Goal: Transaction & Acquisition: Book appointment/travel/reservation

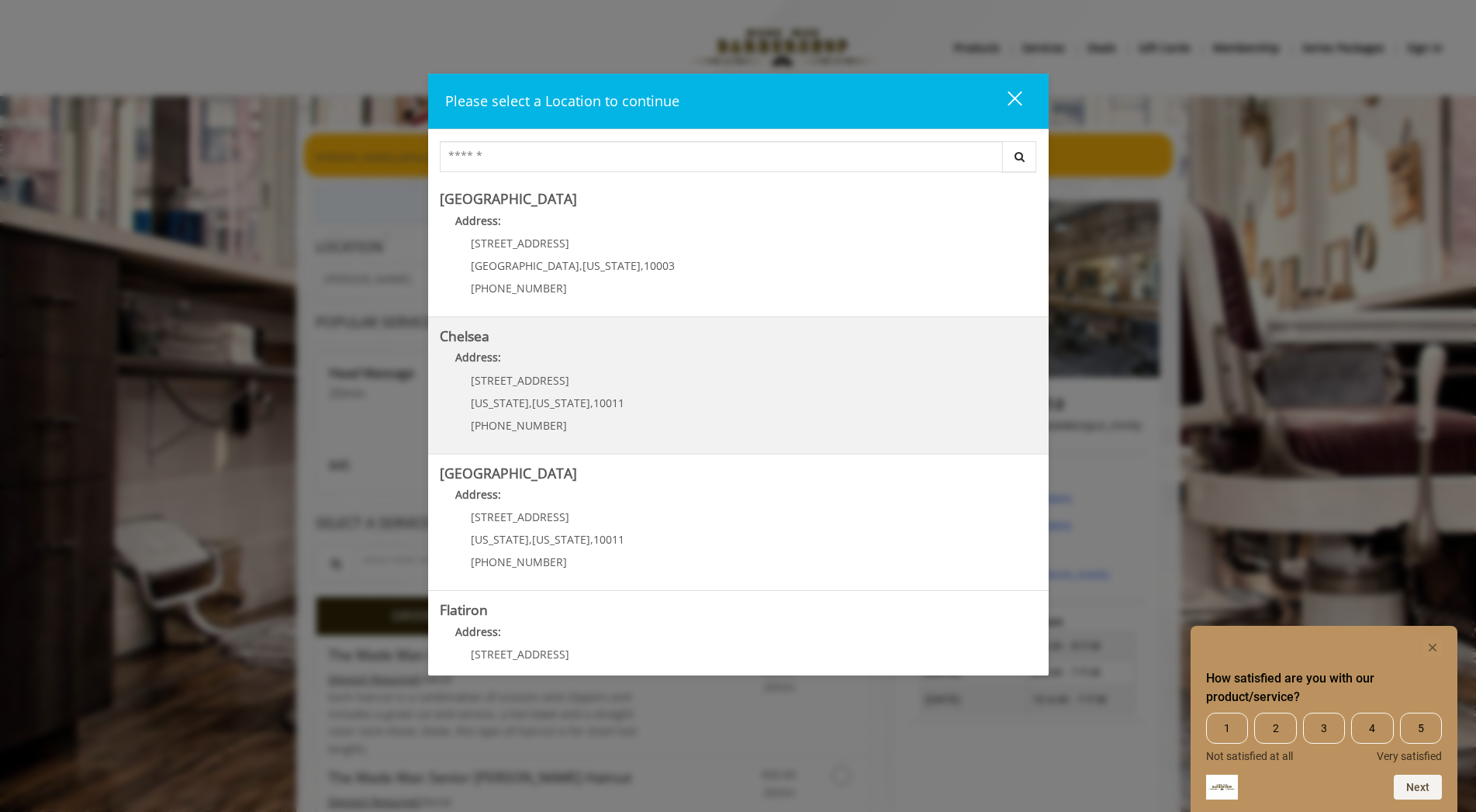
click at [537, 405] on span "[US_STATE]" at bounding box center [561, 402] width 58 height 15
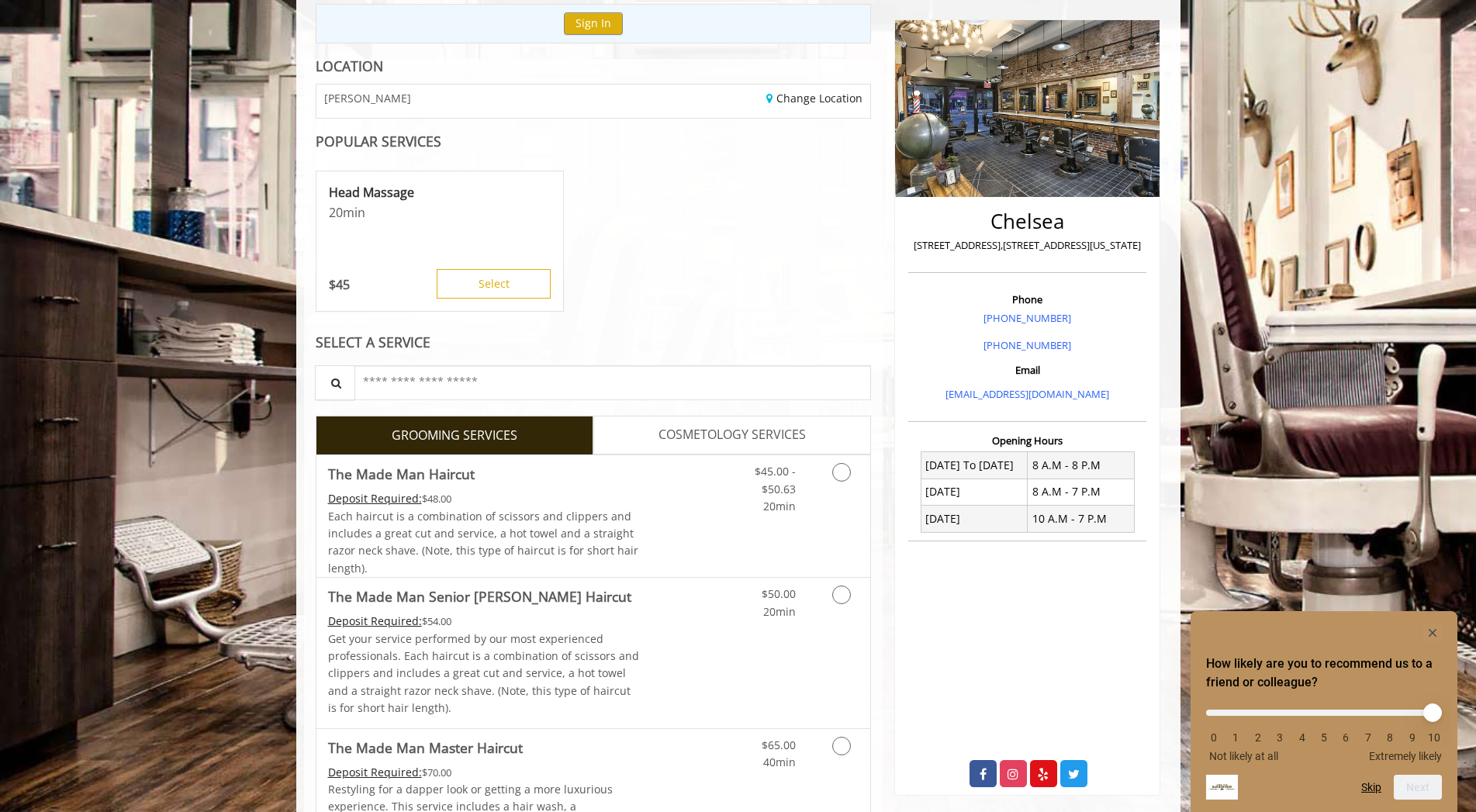
scroll to position [326, 0]
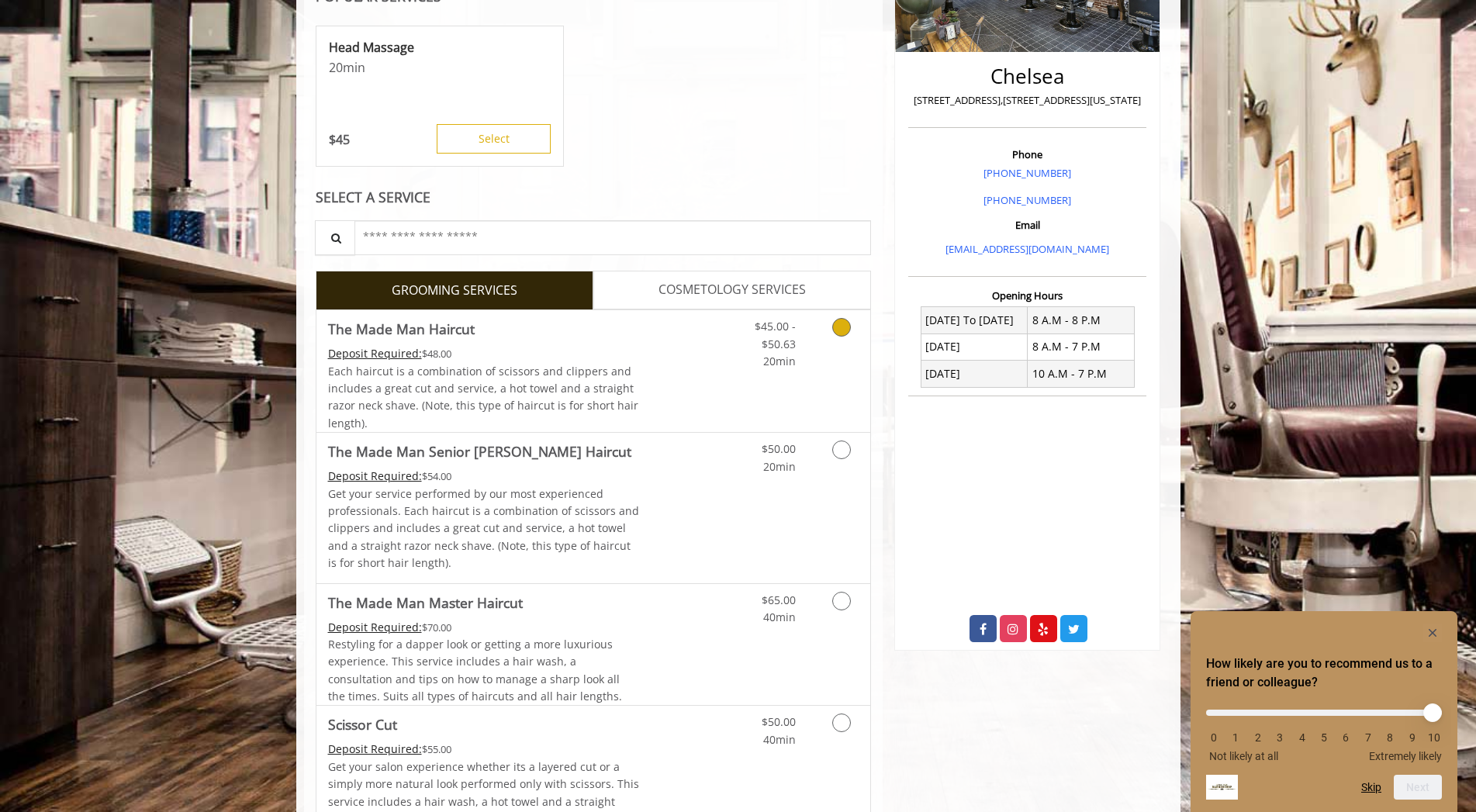
click at [839, 327] on icon "Grooming services" at bounding box center [841, 327] width 19 height 19
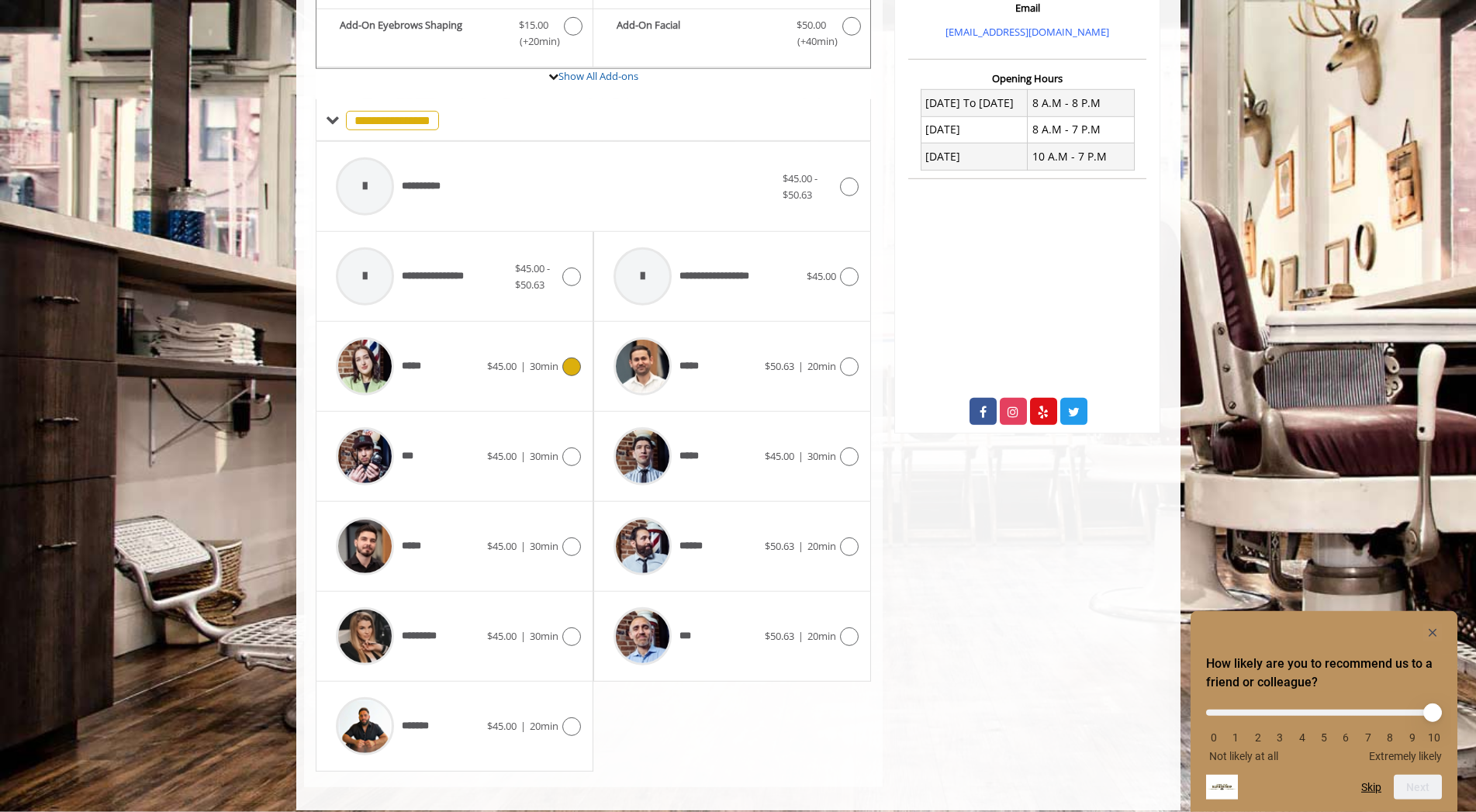
scroll to position [554, 0]
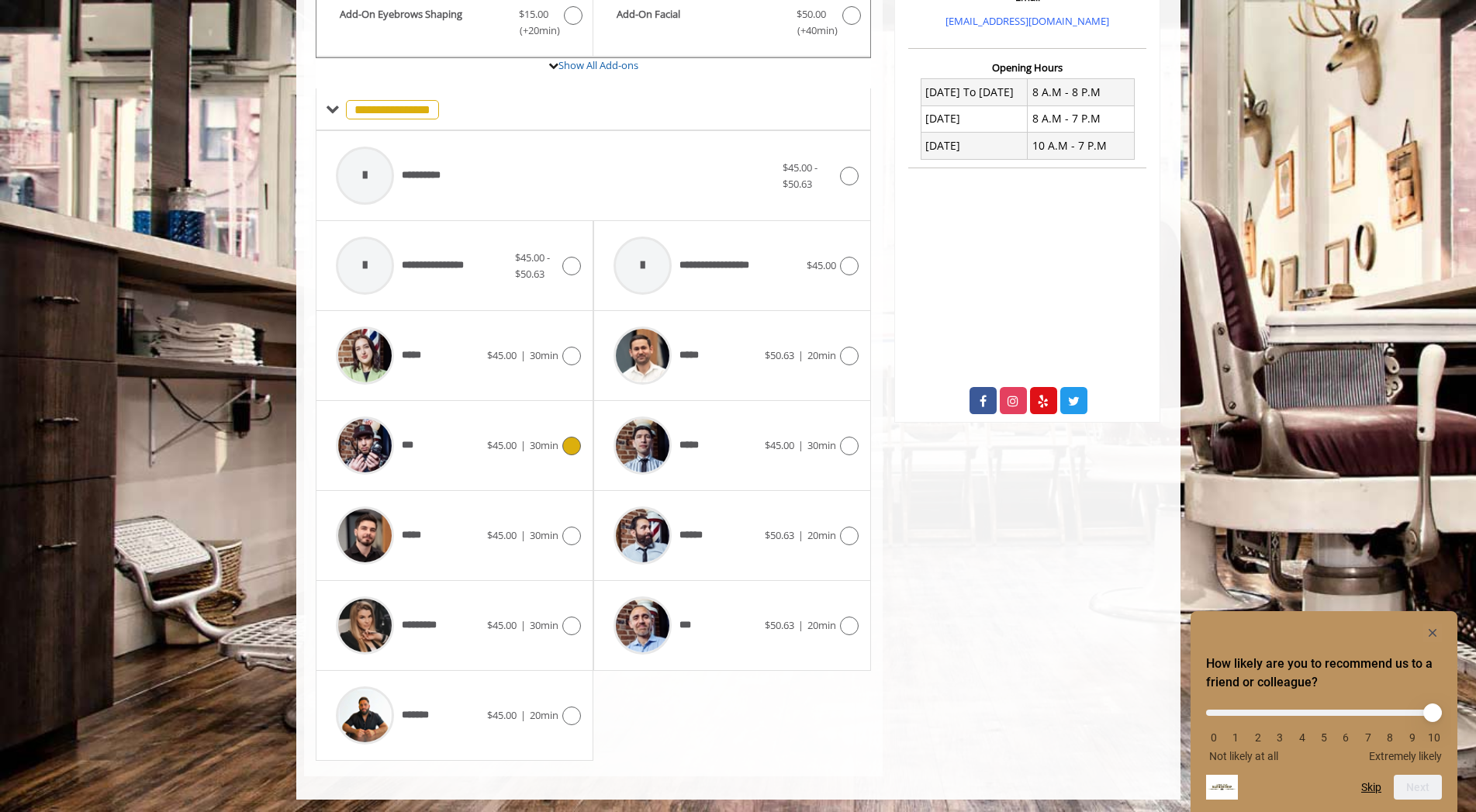
click at [573, 443] on icon at bounding box center [572, 446] width 19 height 19
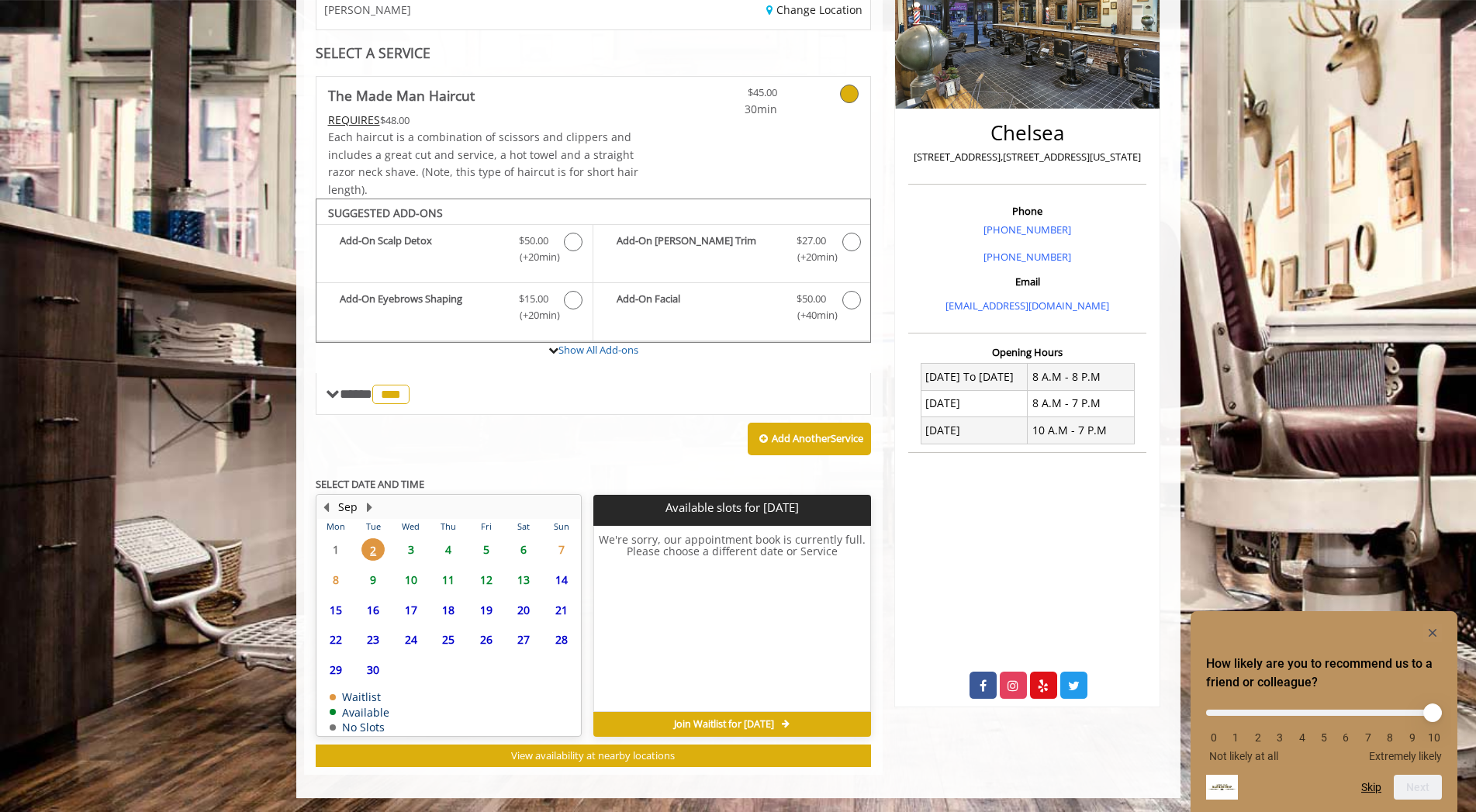
scroll to position [270, 0]
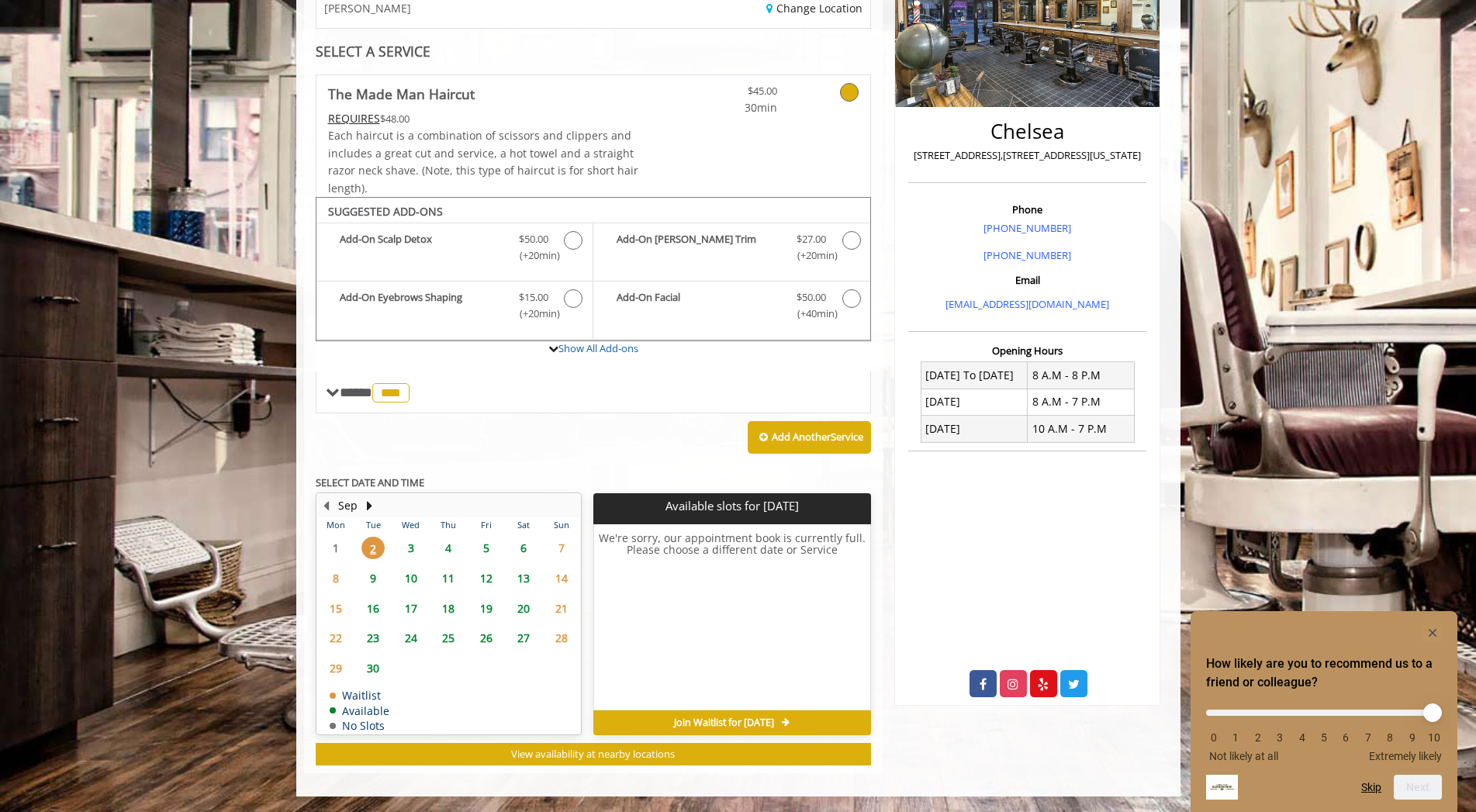
click at [411, 545] on span "3" at bounding box center [410, 548] width 23 height 23
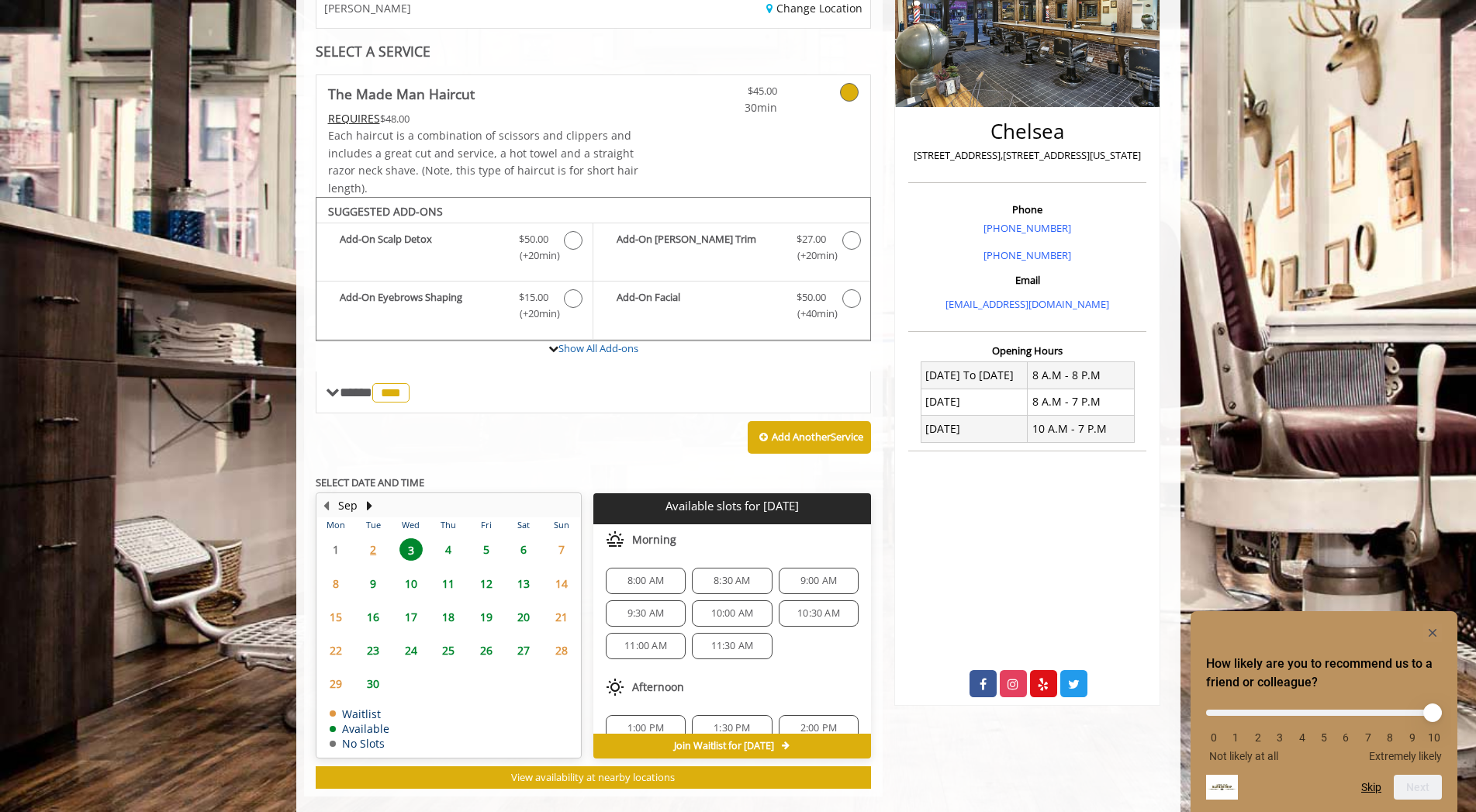
scroll to position [294, 0]
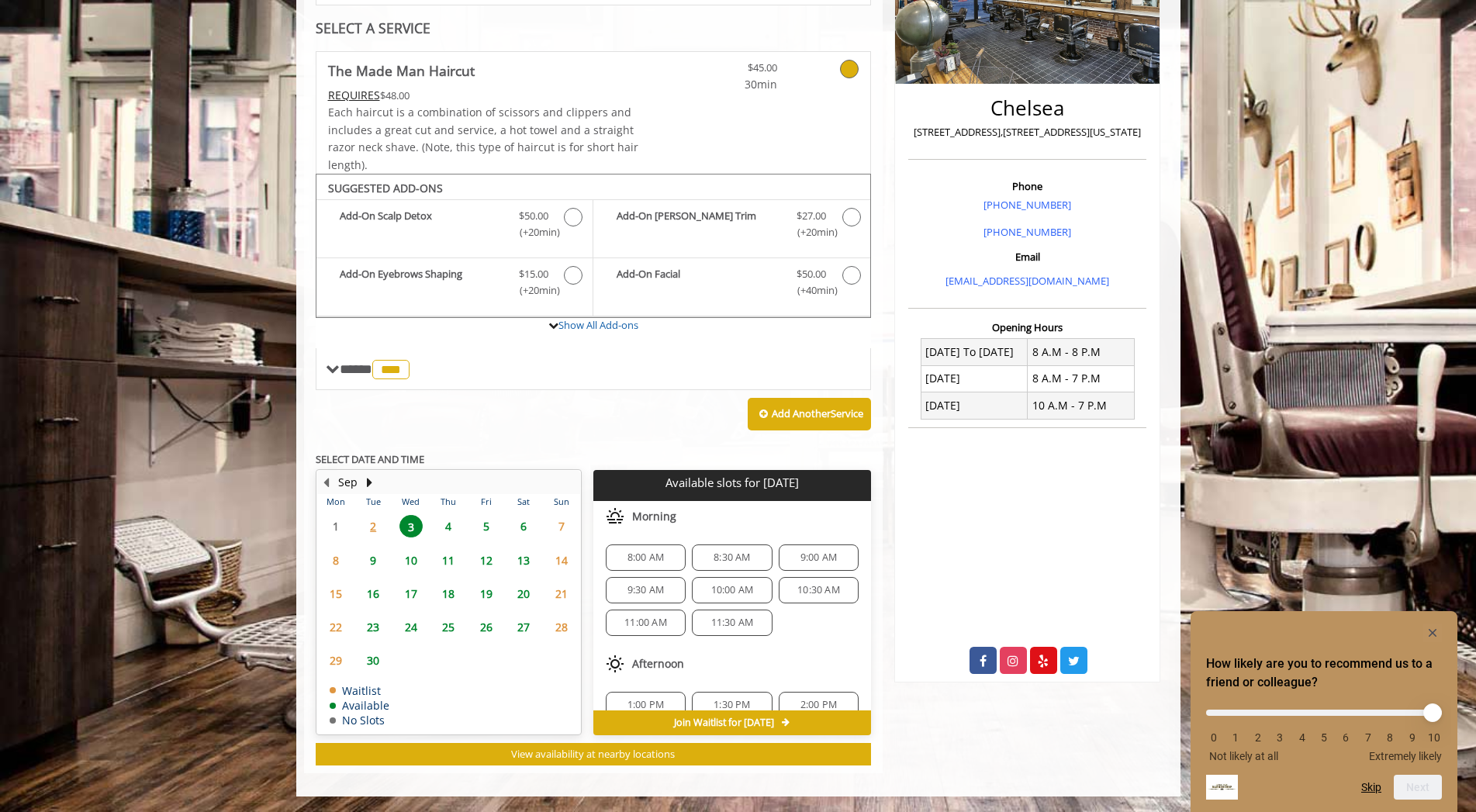
click at [373, 524] on span "2" at bounding box center [372, 526] width 23 height 23
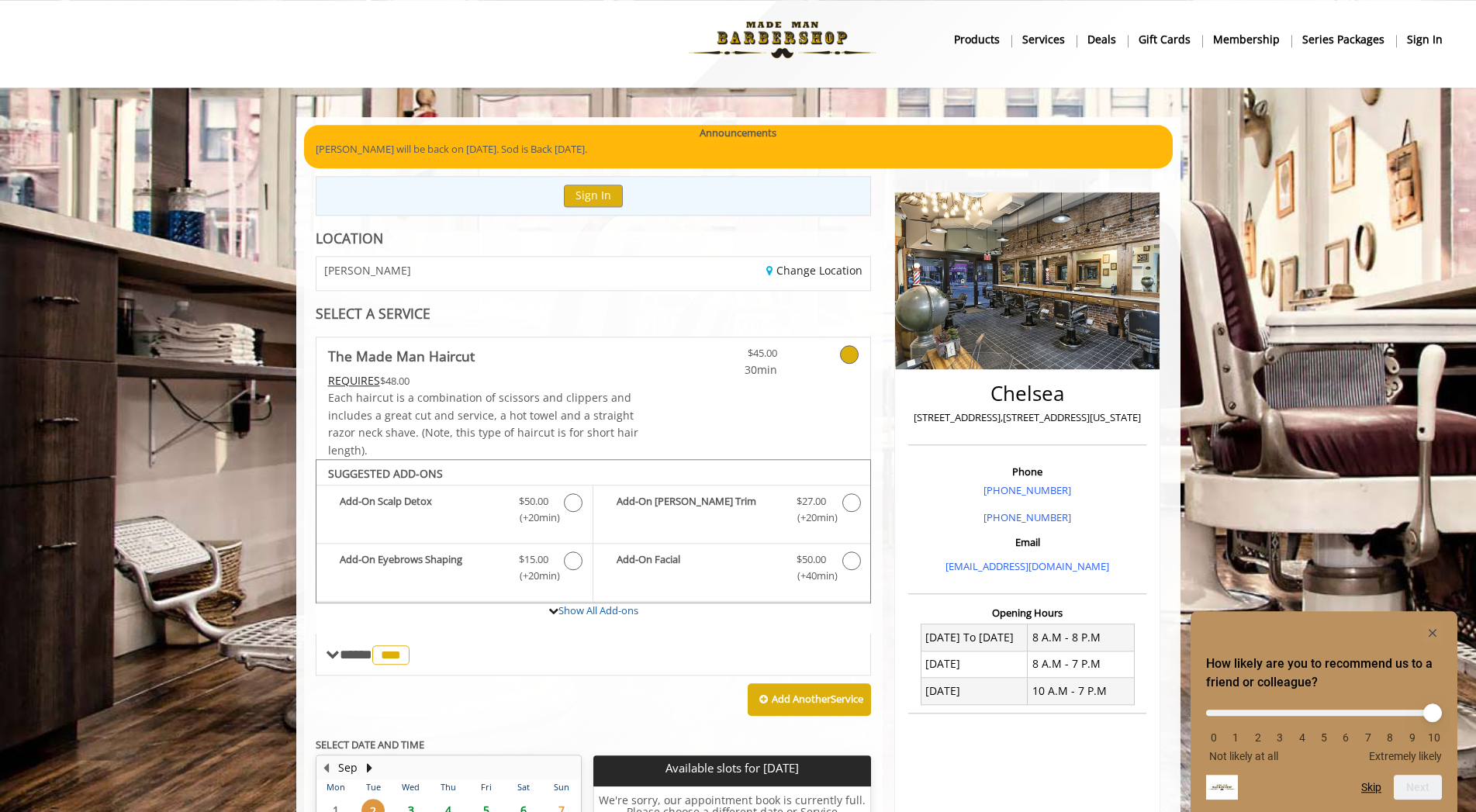
scroll to position [0, 0]
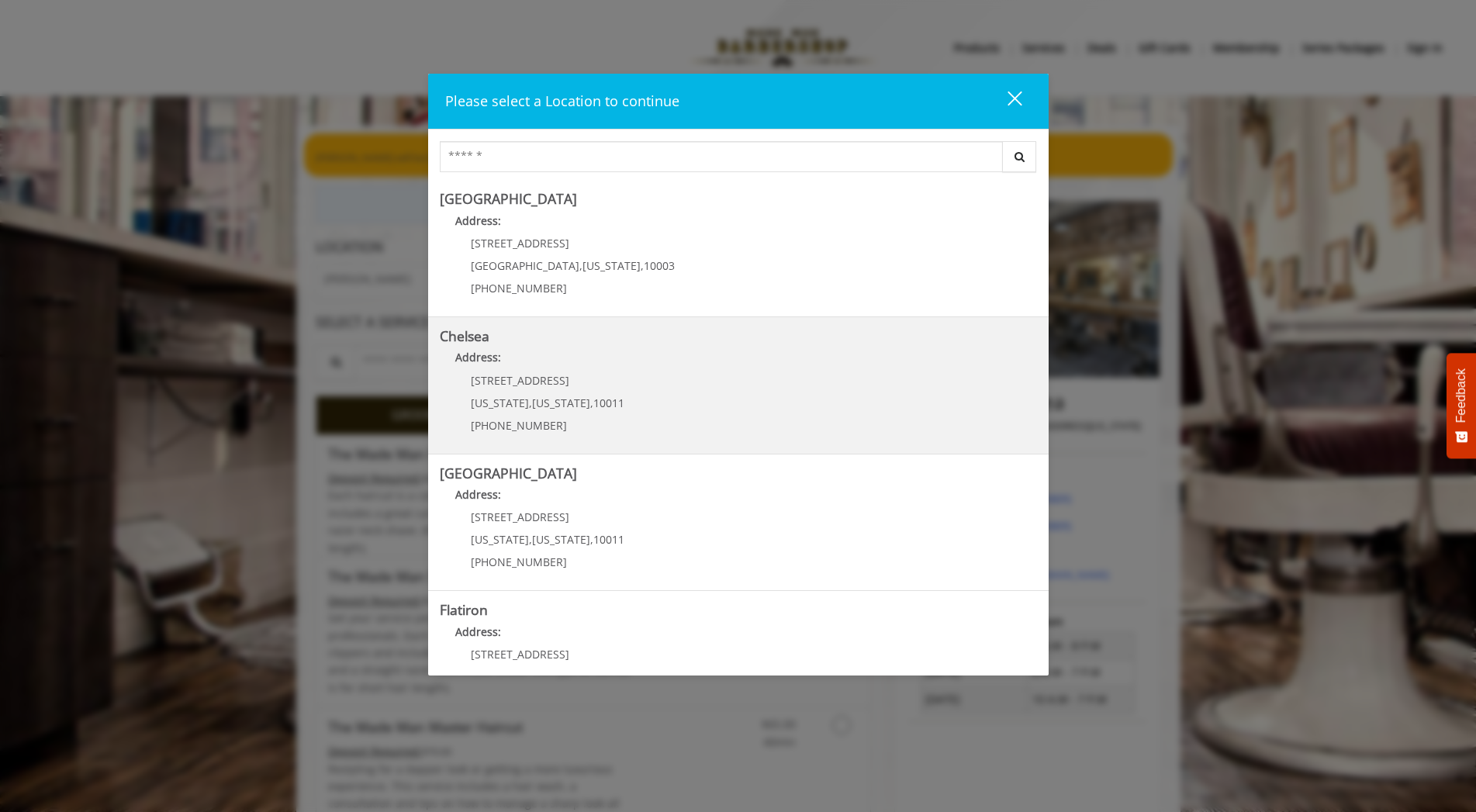
click at [519, 386] on span "[STREET_ADDRESS]" at bounding box center [519, 380] width 98 height 15
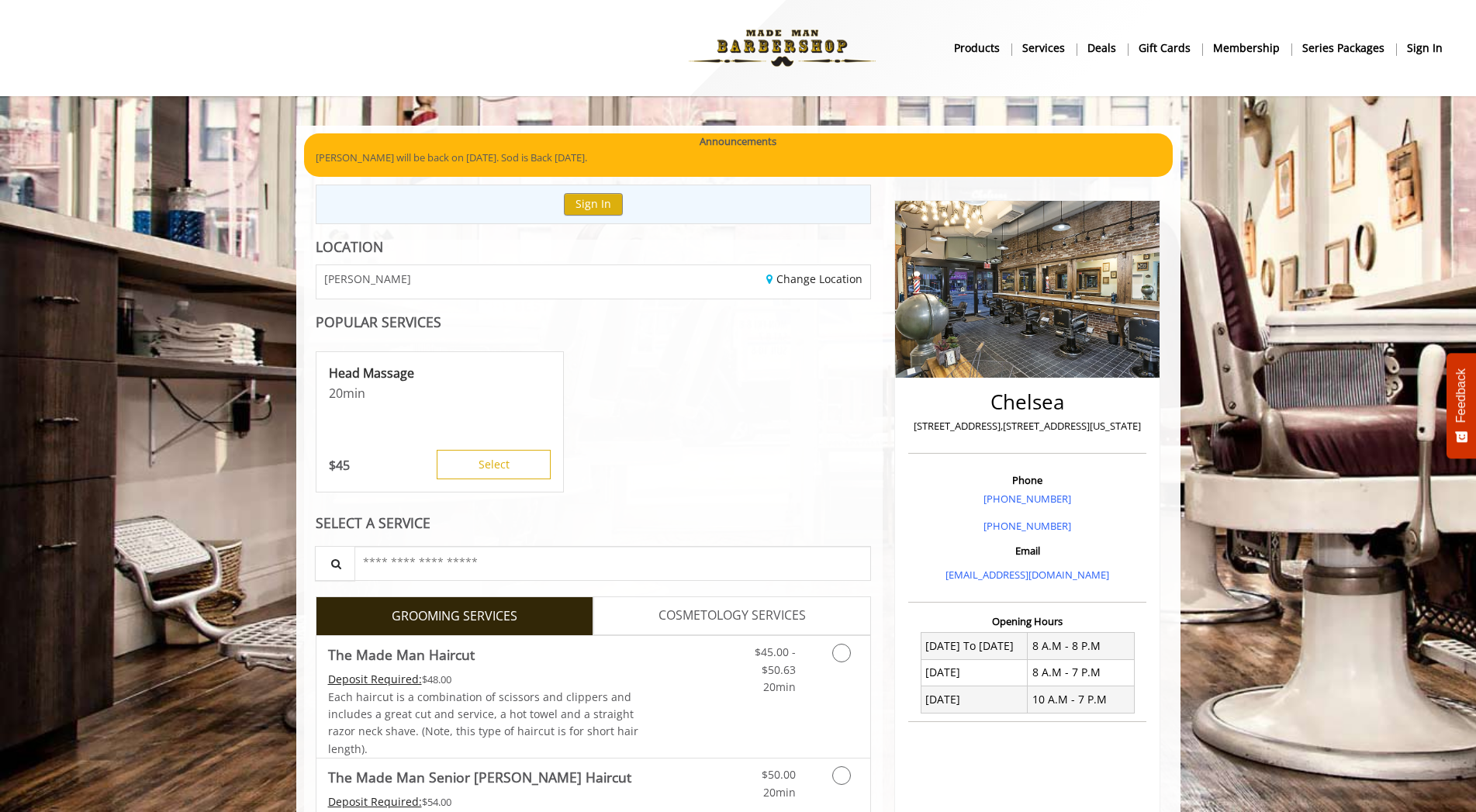
scroll to position [316, 0]
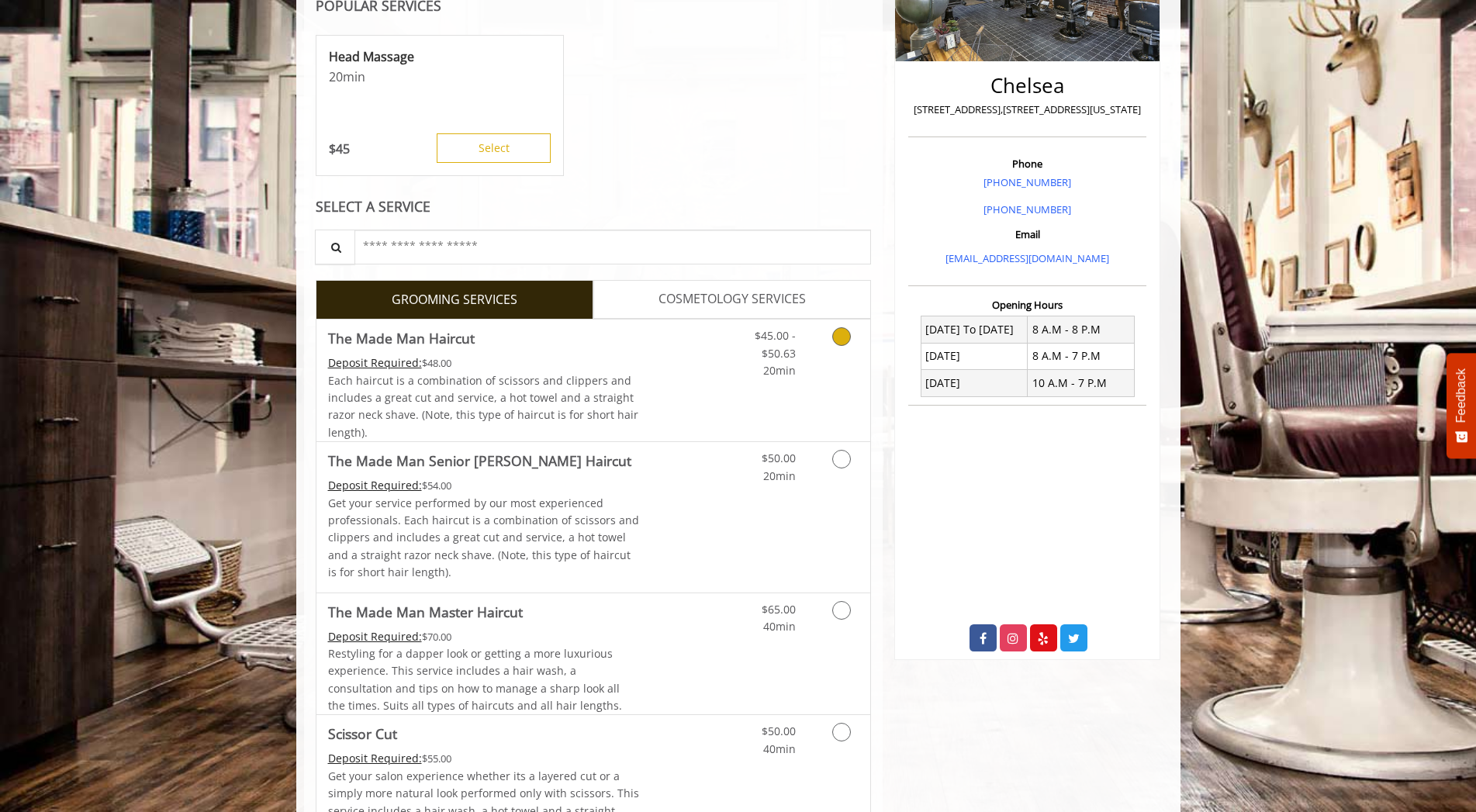
click at [843, 334] on icon "Grooming services" at bounding box center [841, 336] width 19 height 19
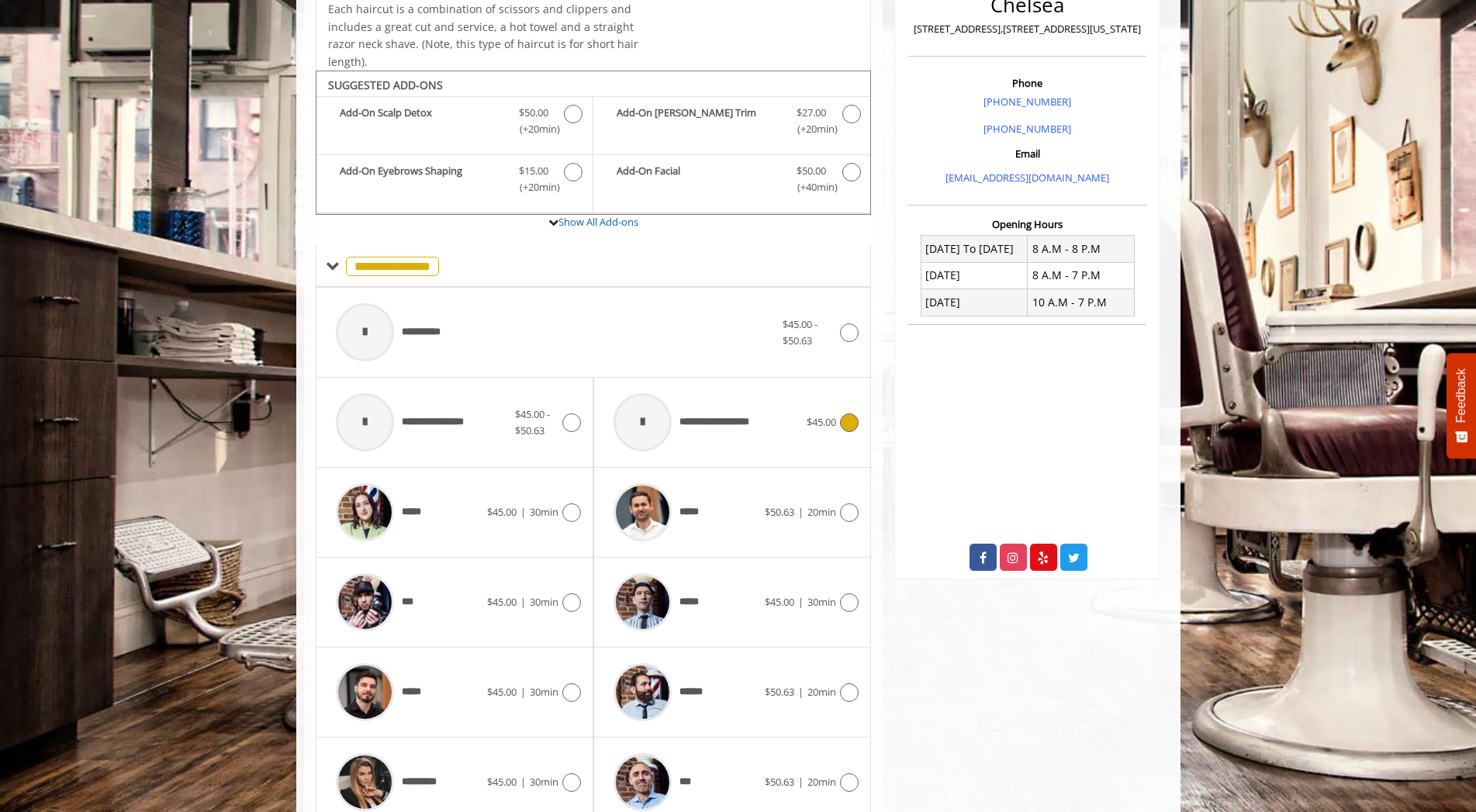
scroll to position [467, 0]
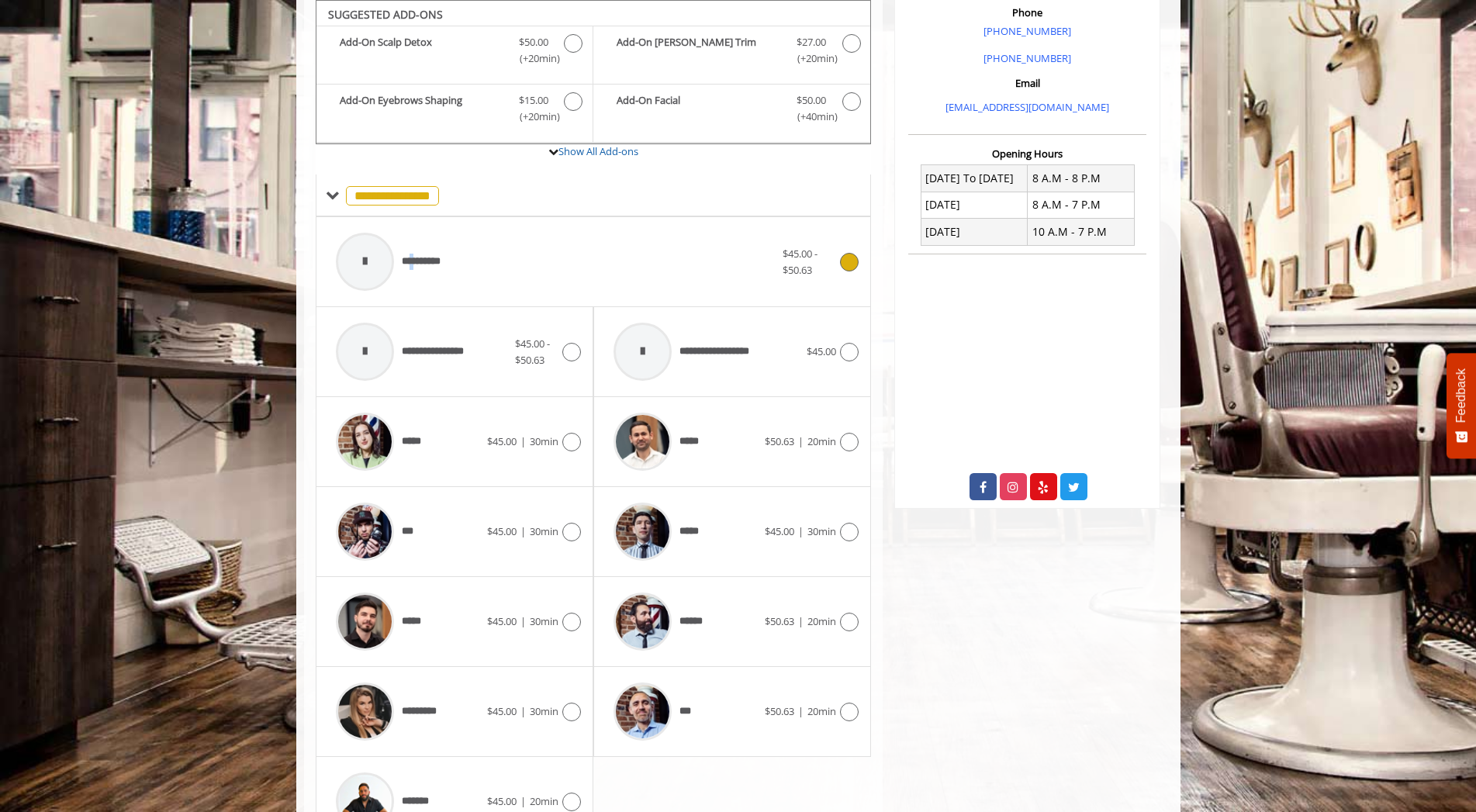
click at [418, 260] on span "**********" at bounding box center [429, 261] width 55 height 16
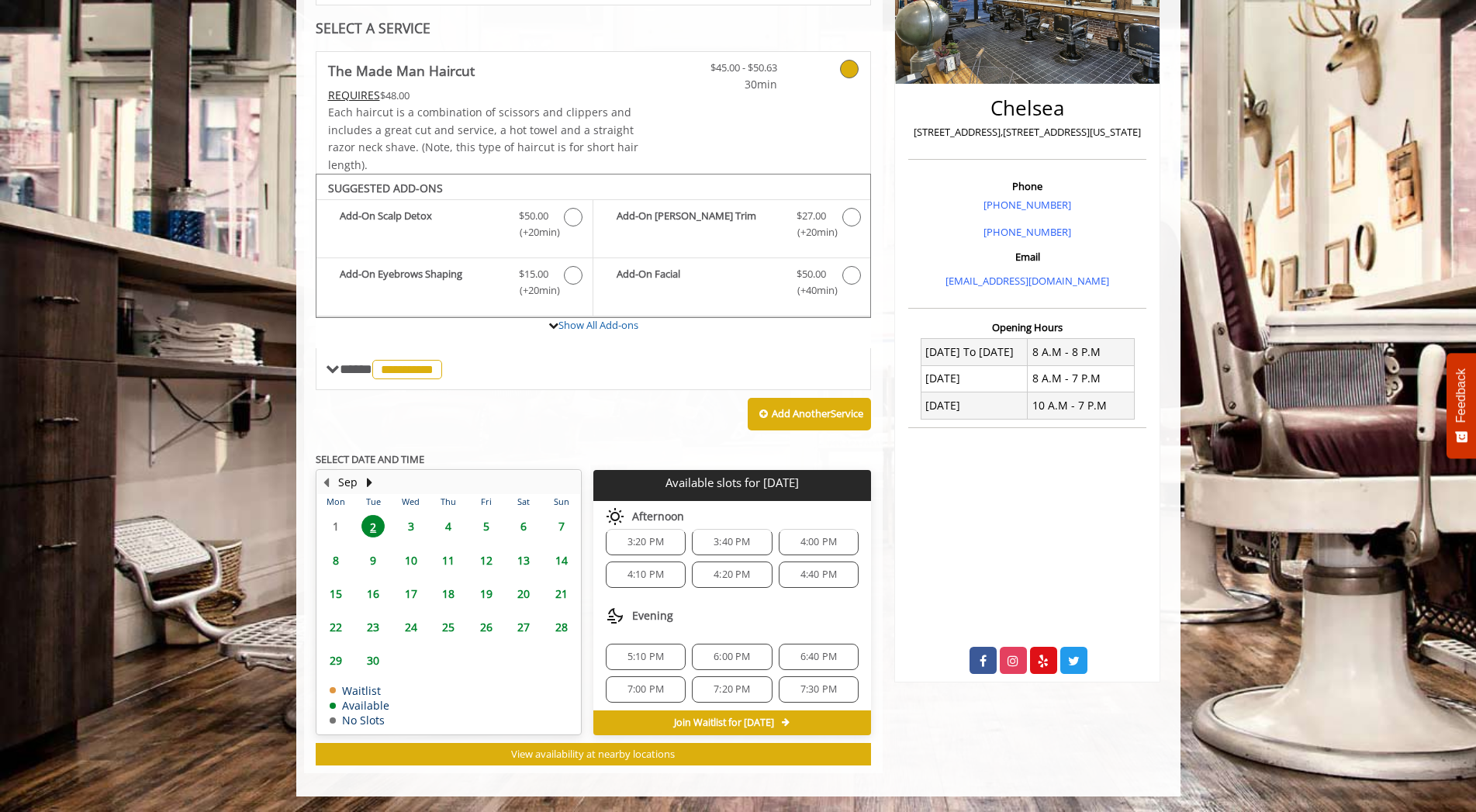
scroll to position [20, 0]
click at [800, 647] on span "6:40 PM" at bounding box center [818, 652] width 37 height 13
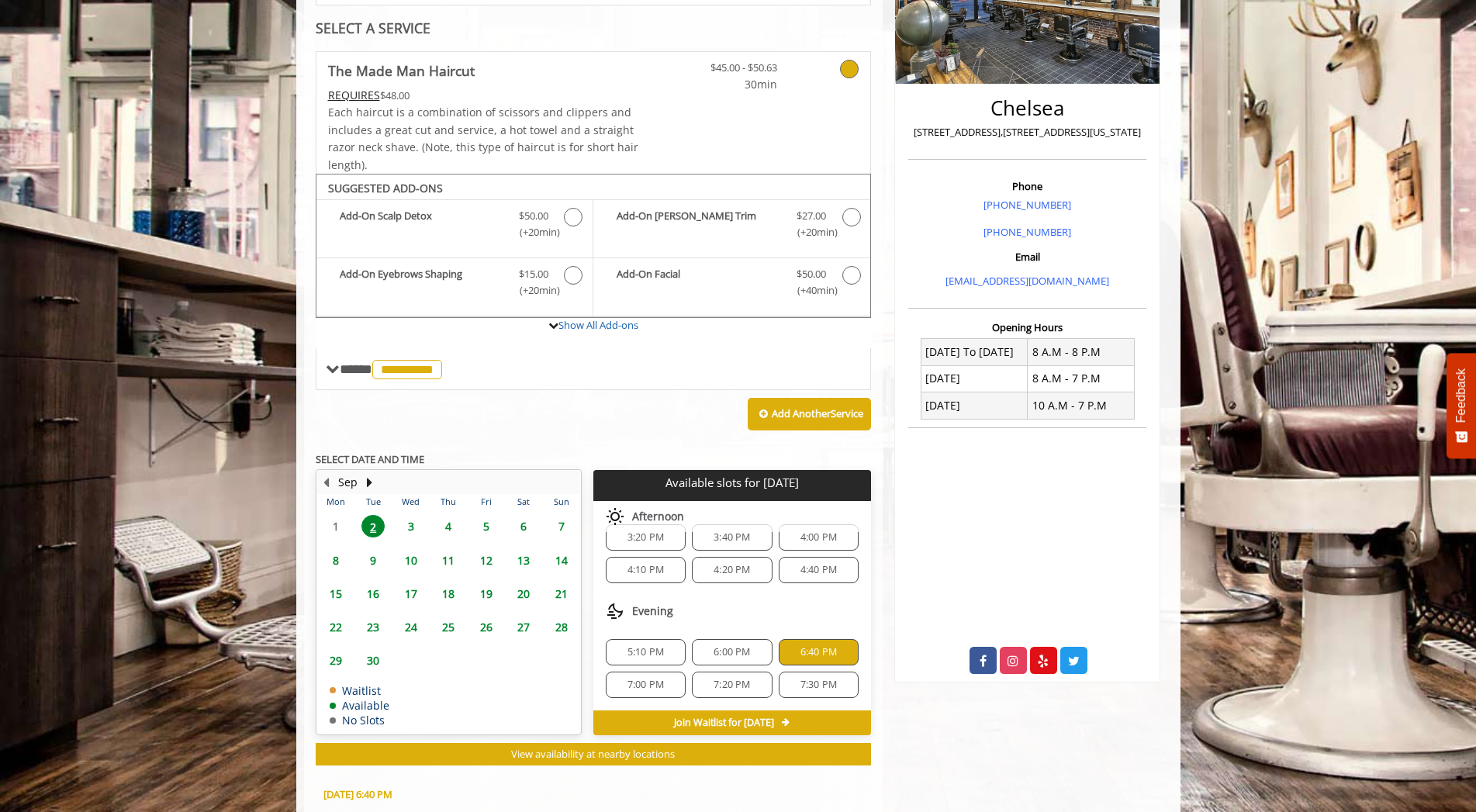
scroll to position [573, 0]
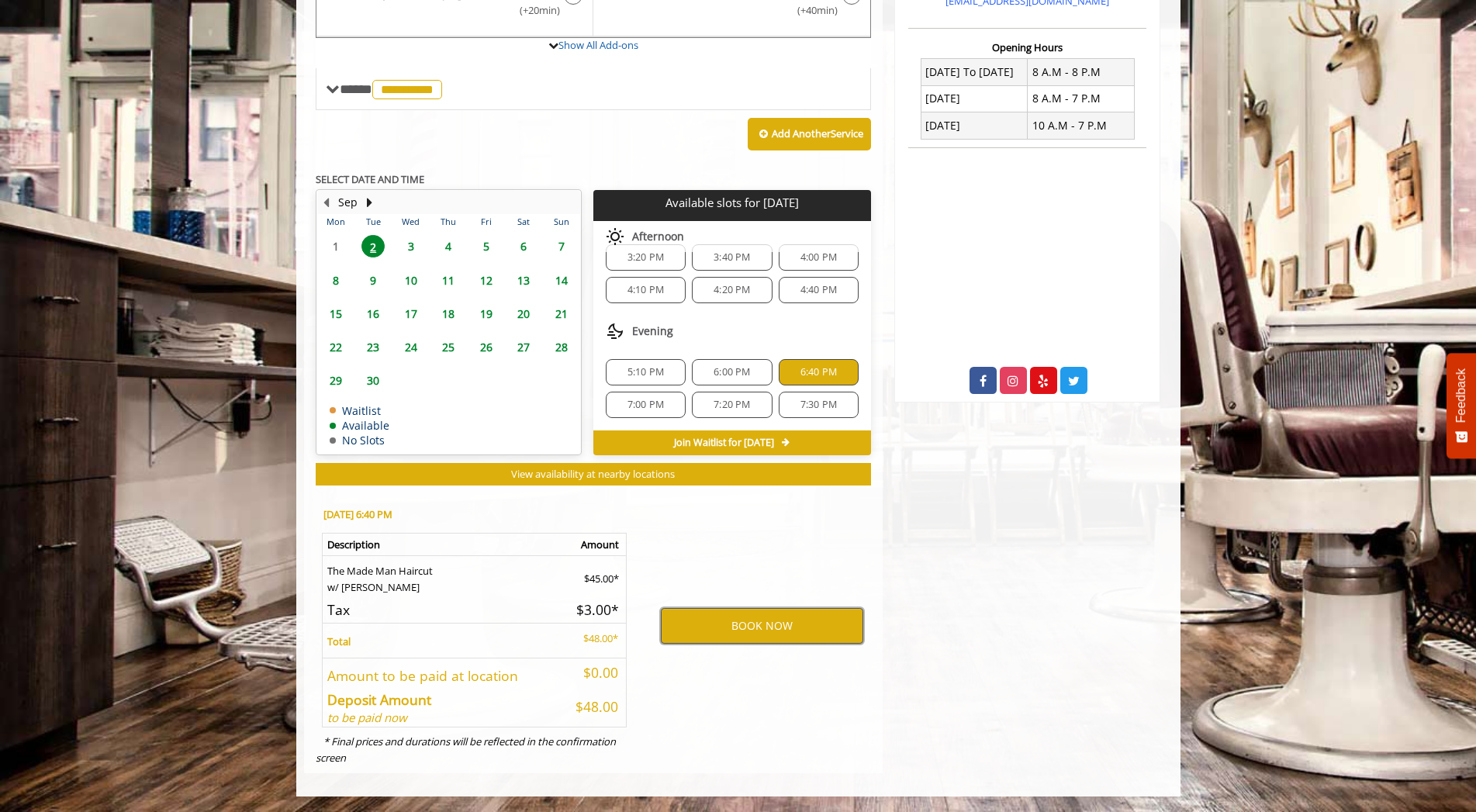
click at [752, 620] on button "BOOK NOW" at bounding box center [762, 626] width 202 height 36
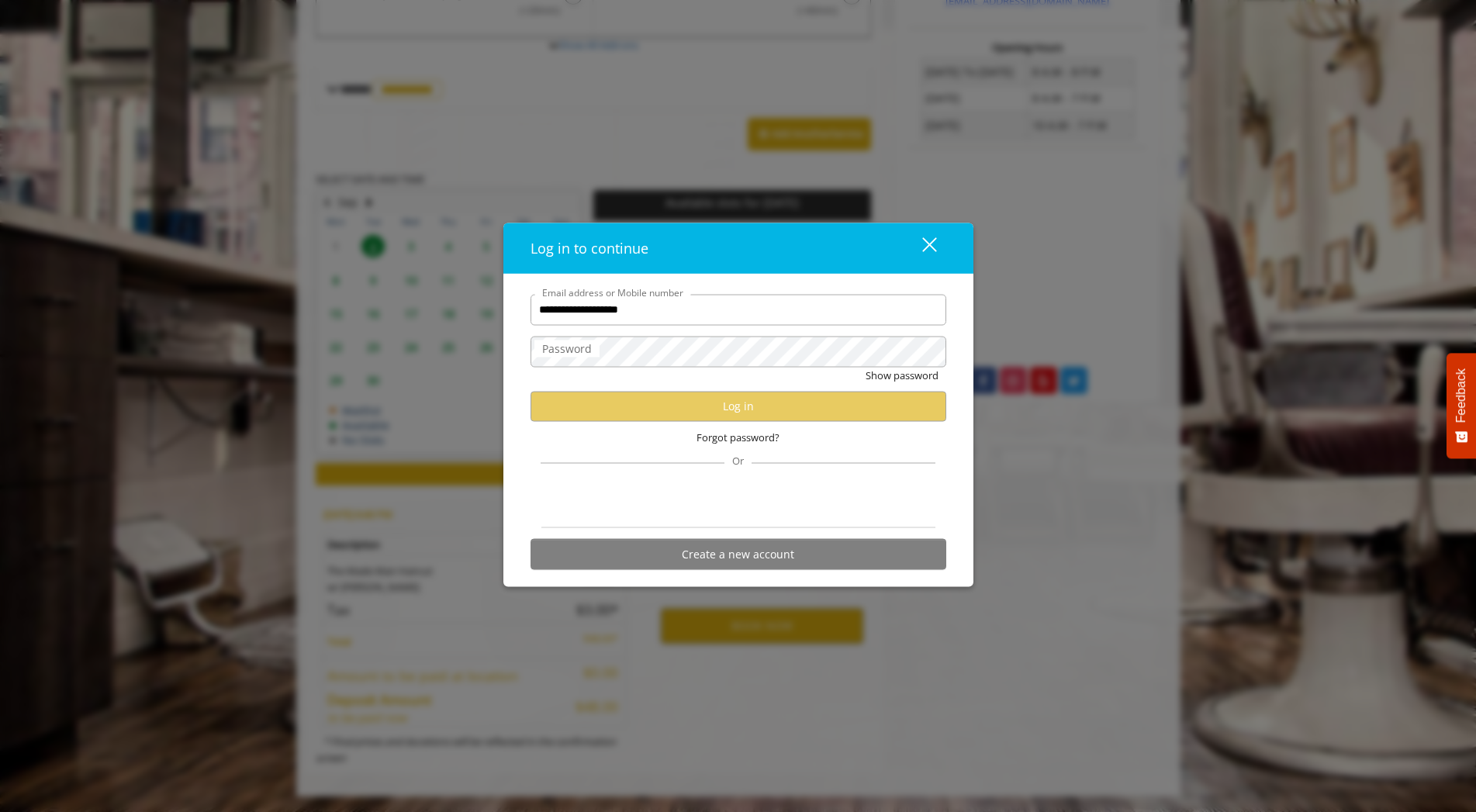
type input "**********"
click at [866, 366] on button "Show password" at bounding box center [902, 374] width 73 height 16
click at [590, 349] on label "Password" at bounding box center [567, 348] width 65 height 17
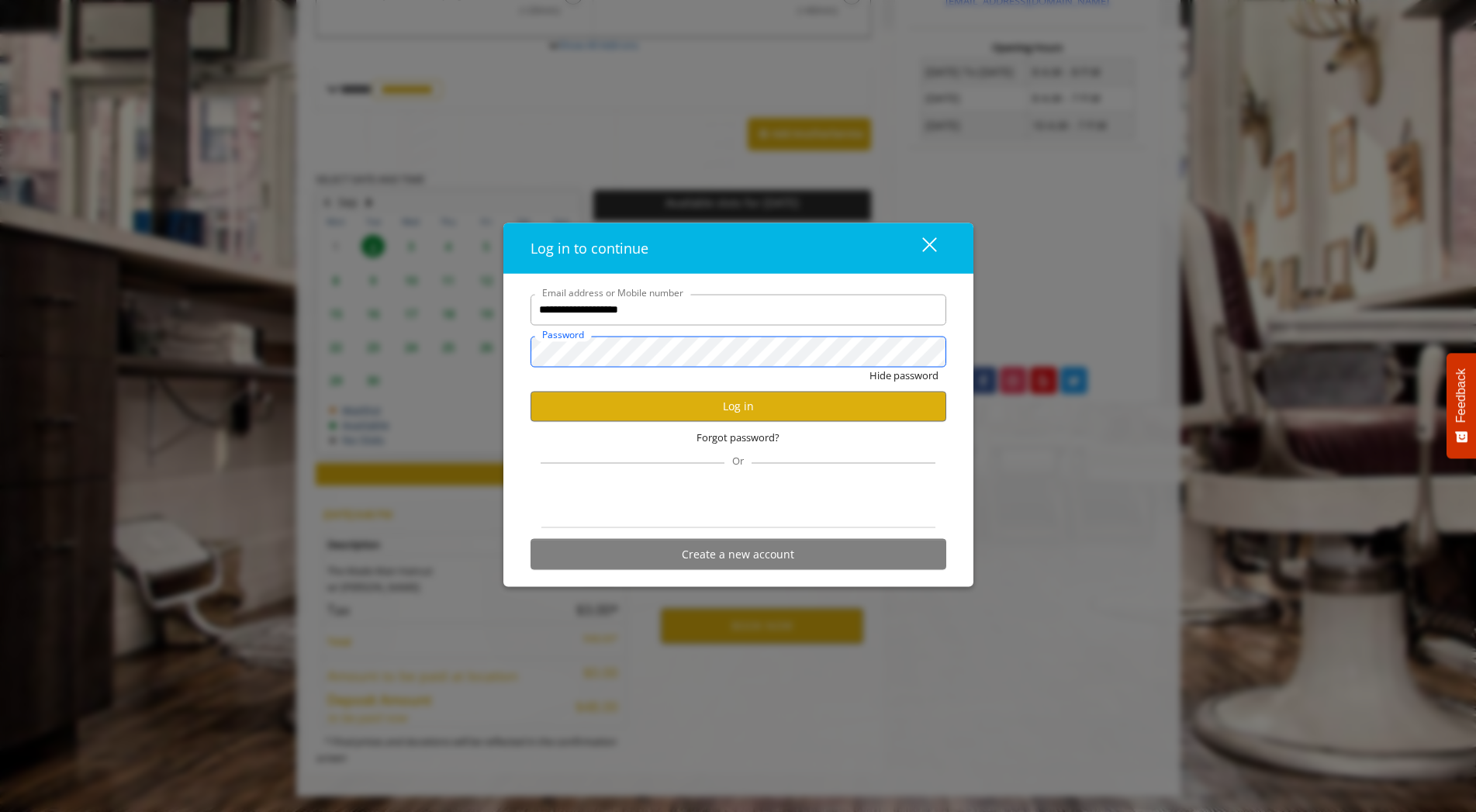
click at [870, 366] on button "Hide password" at bounding box center [904, 374] width 69 height 16
click at [735, 401] on button "Log in" at bounding box center [738, 406] width 416 height 31
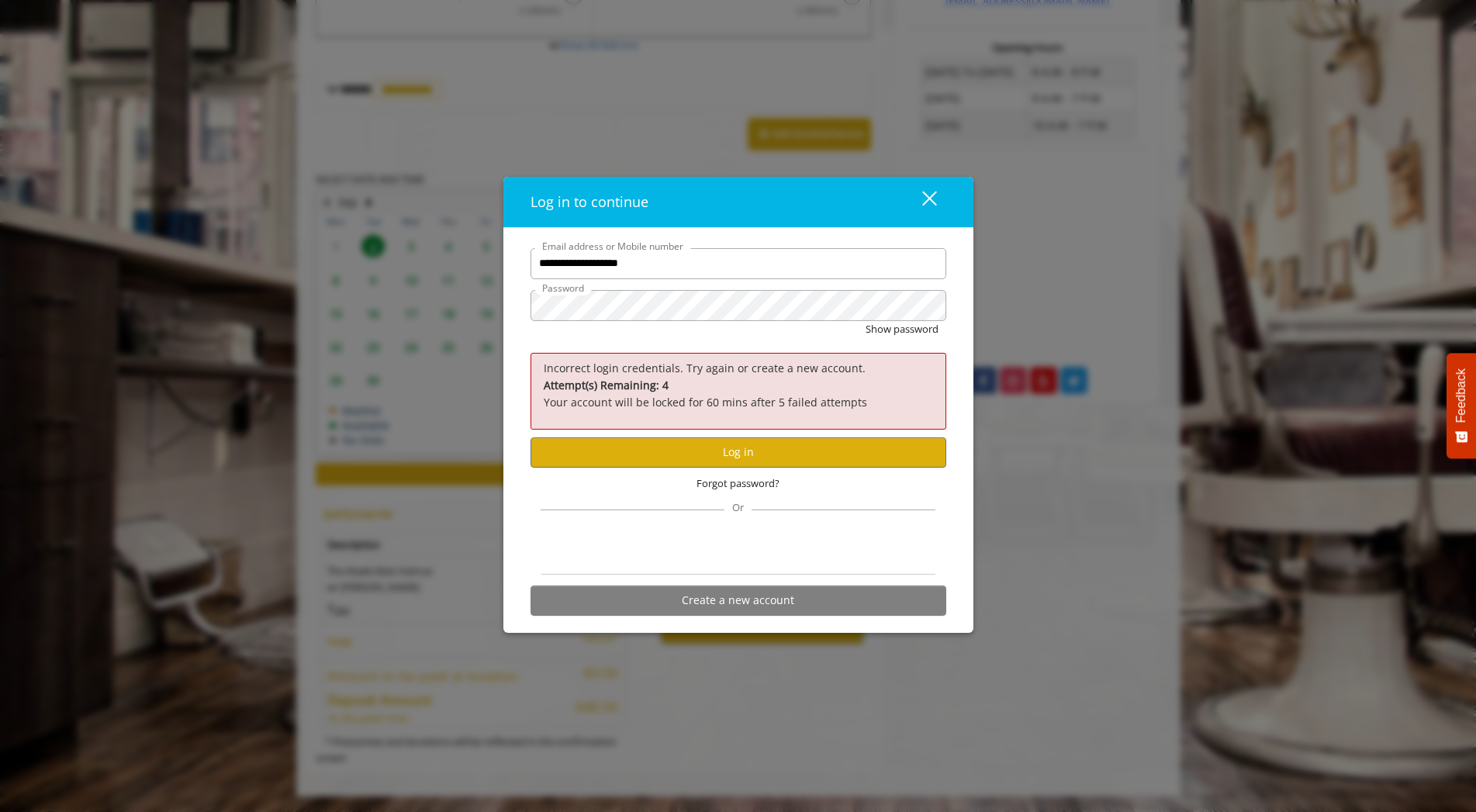
click at [496, 331] on div "**********" at bounding box center [738, 406] width 1476 height 812
click at [892, 334] on button "Show password" at bounding box center [902, 329] width 73 height 16
click at [892, 334] on button "Hide password" at bounding box center [904, 329] width 69 height 16
click at [866, 321] on button "Show password" at bounding box center [902, 329] width 73 height 16
click at [733, 451] on button "Log in" at bounding box center [738, 453] width 416 height 31
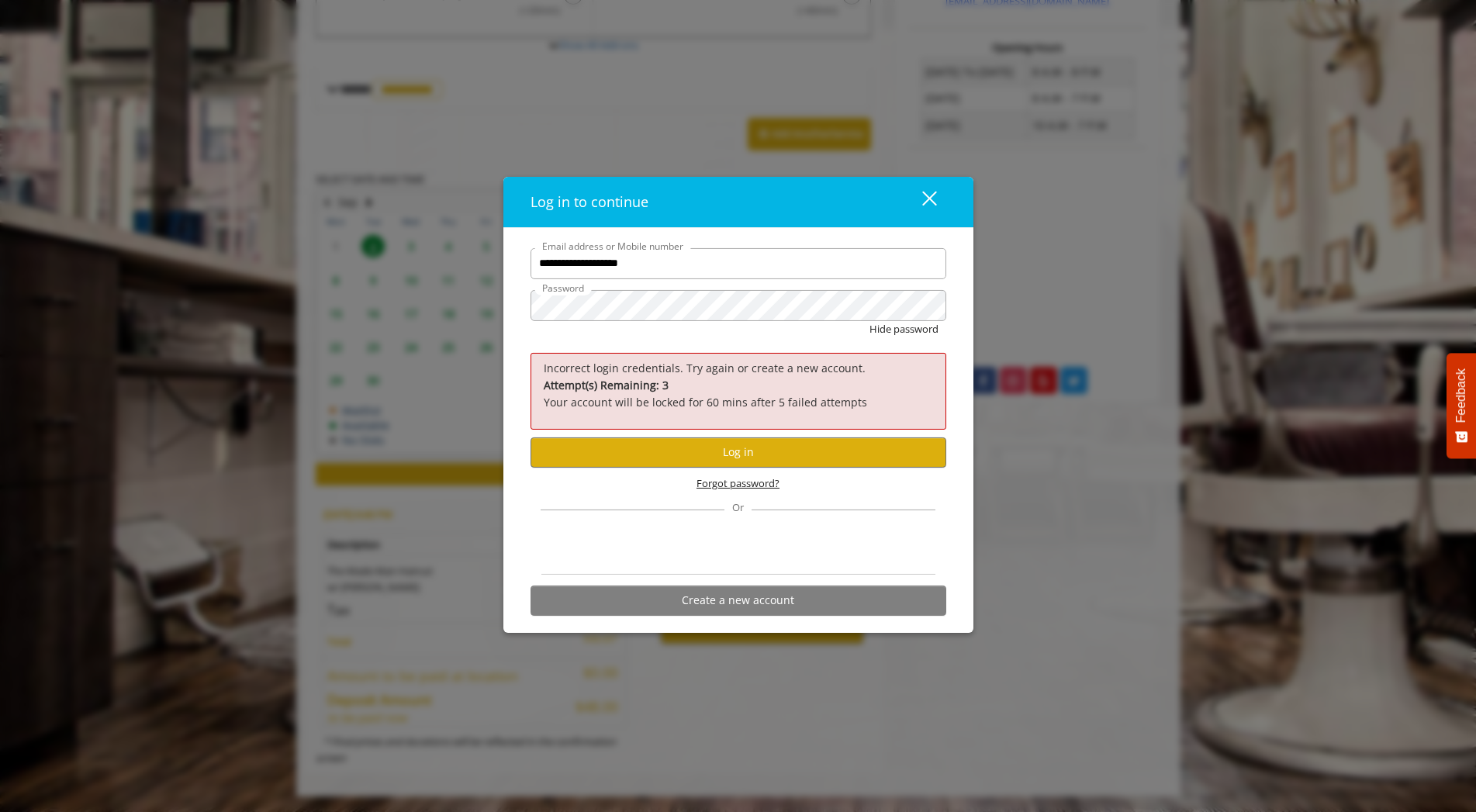
click at [734, 483] on span "Forgot password?" at bounding box center [738, 483] width 83 height 16
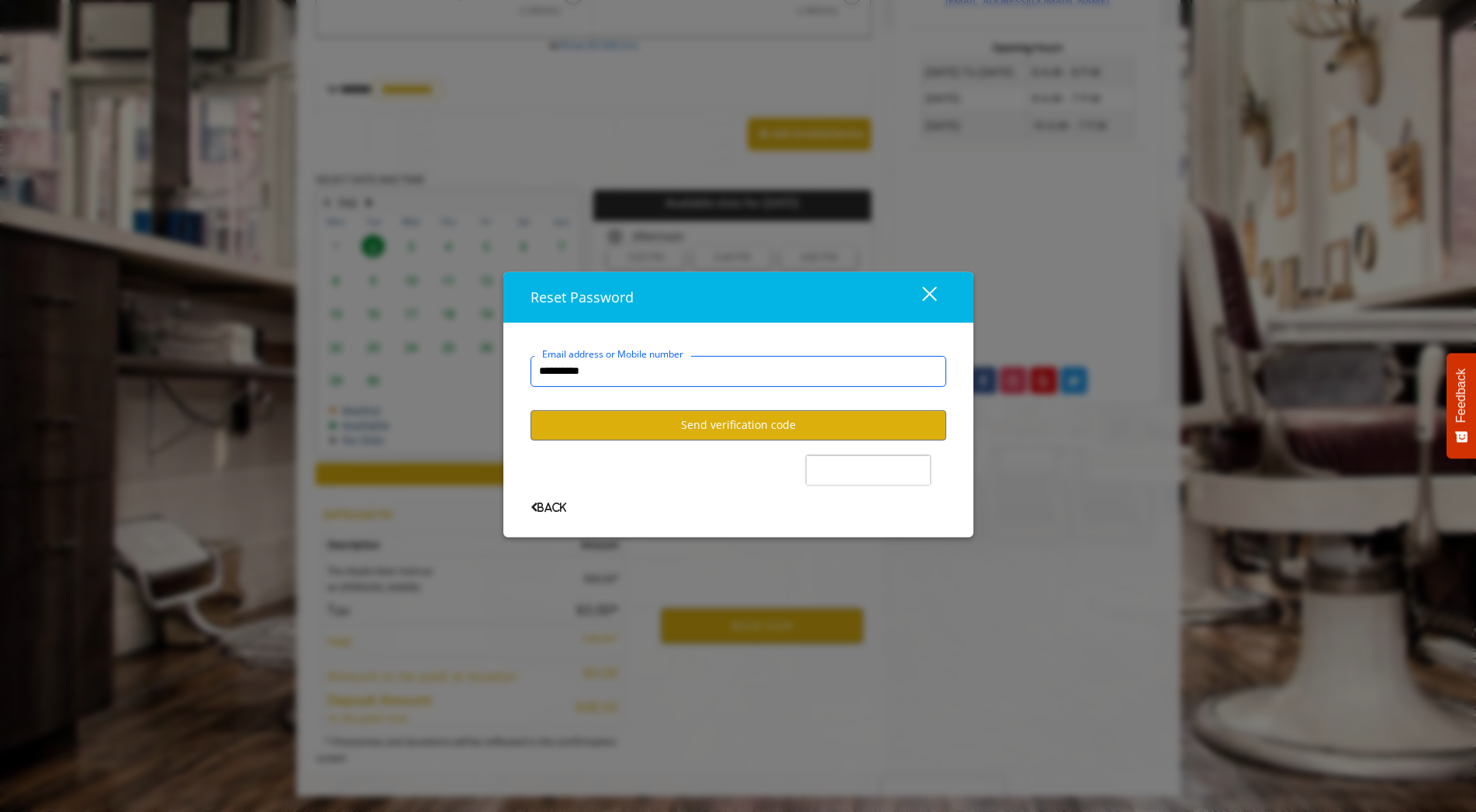
type input "**********"
click at [701, 427] on button "Send verification code" at bounding box center [738, 425] width 416 height 31
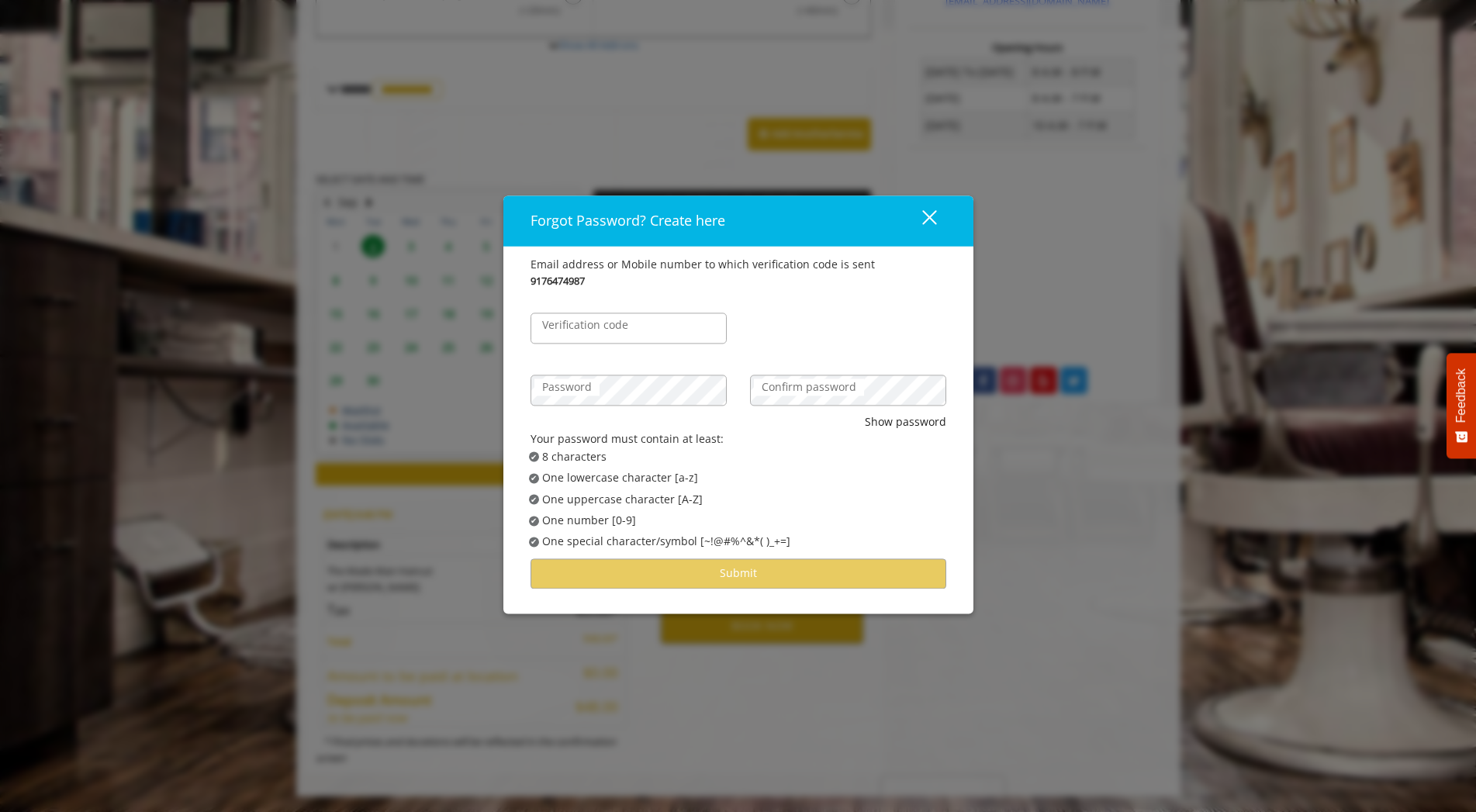
click at [619, 324] on label "Verification code" at bounding box center [584, 324] width 102 height 17
click at [619, 324] on input "Verification code" at bounding box center [628, 327] width 196 height 31
type input "******"
click at [794, 394] on label "Confirm password" at bounding box center [808, 386] width 110 height 17
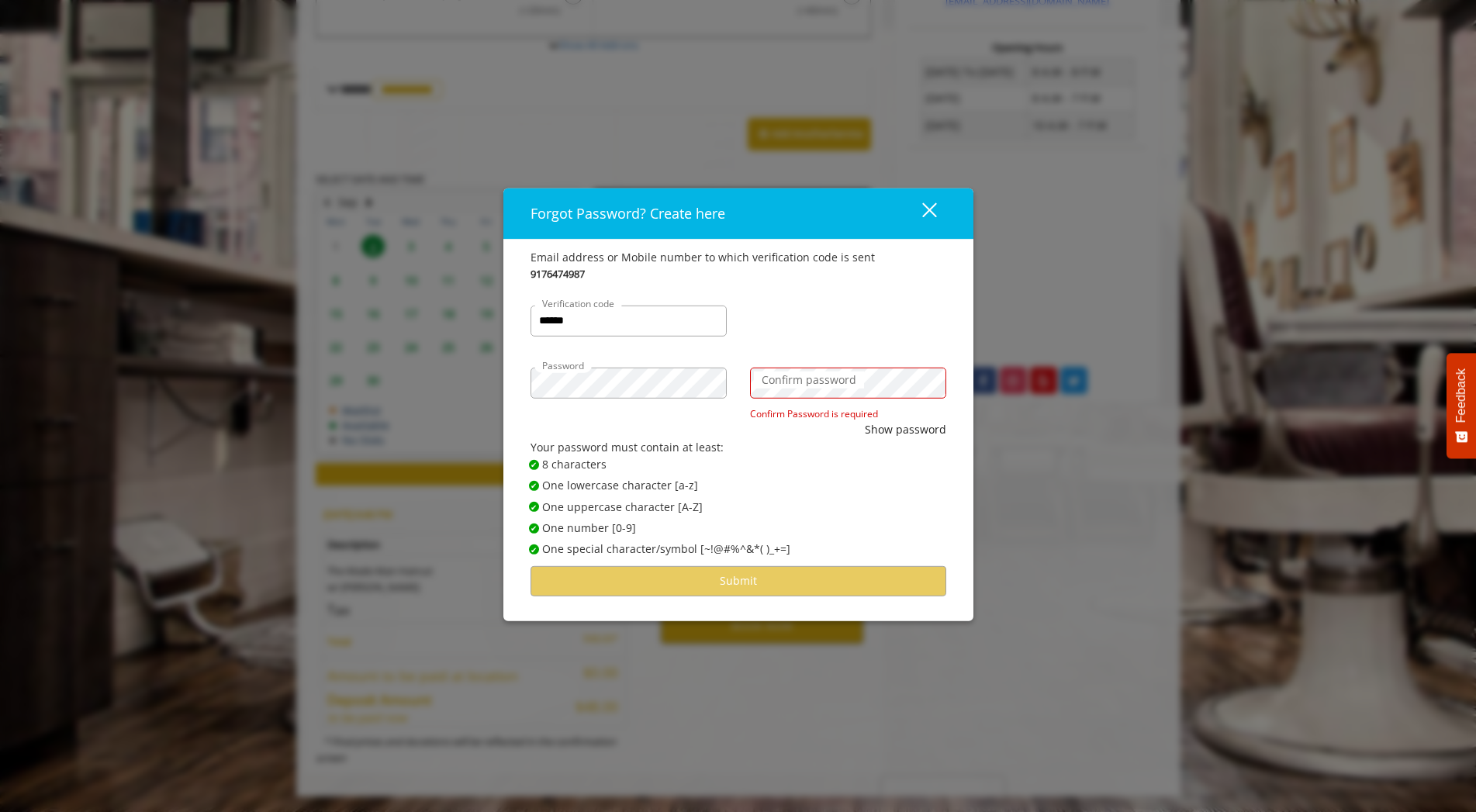
click at [791, 382] on label "Confirm password" at bounding box center [808, 379] width 110 height 17
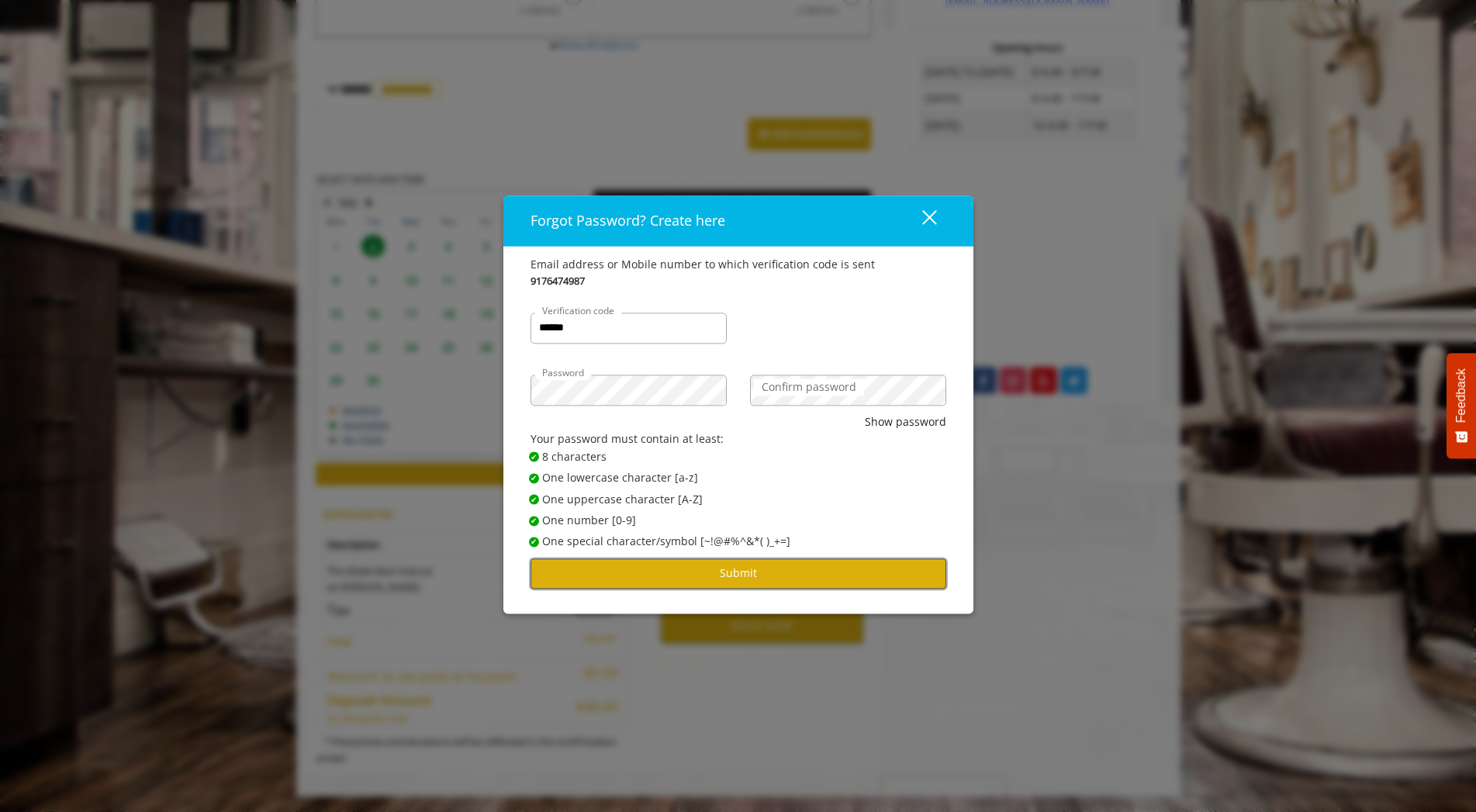
click at [727, 575] on button "Submit" at bounding box center [738, 573] width 416 height 31
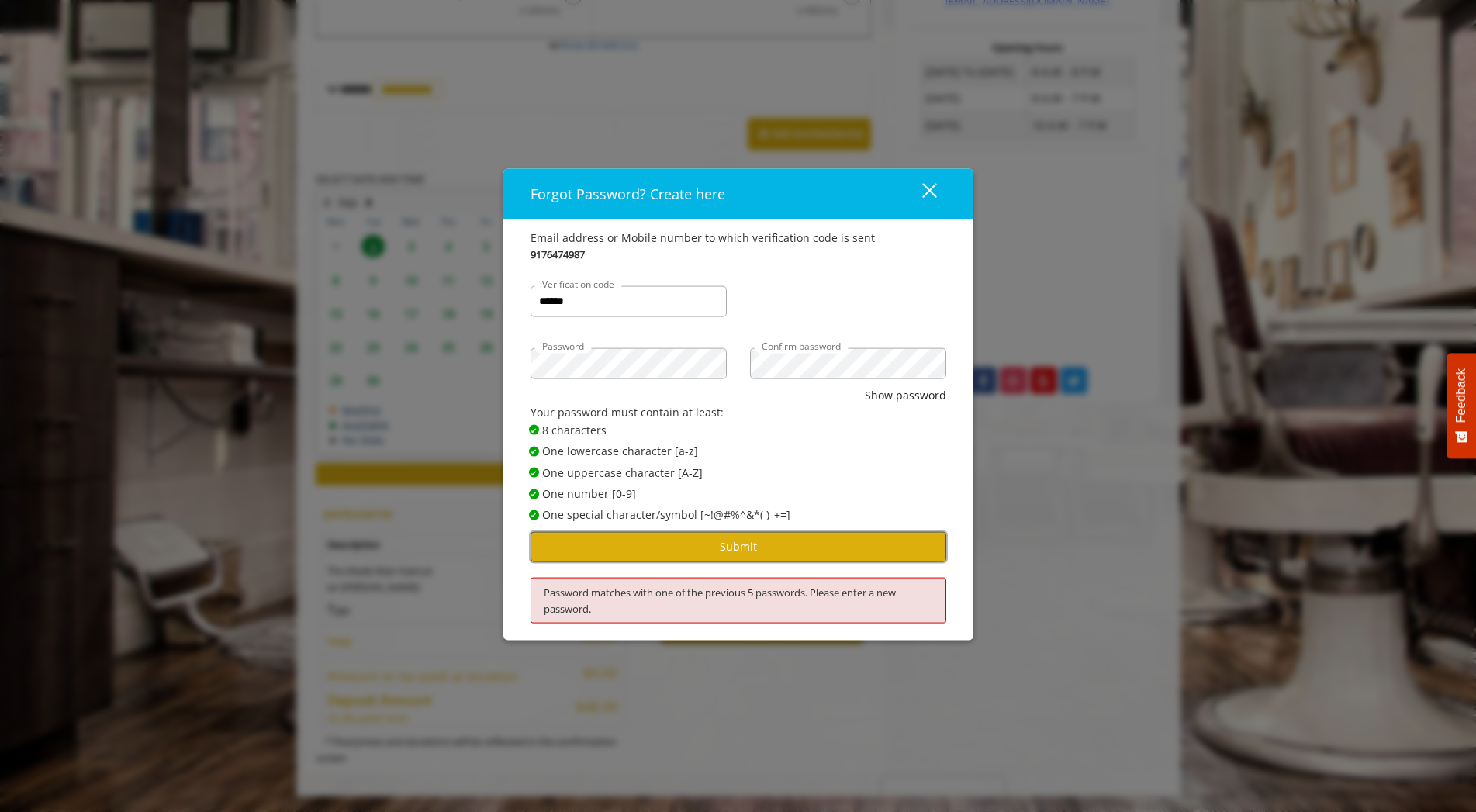
click at [714, 543] on button "Submit" at bounding box center [738, 546] width 416 height 31
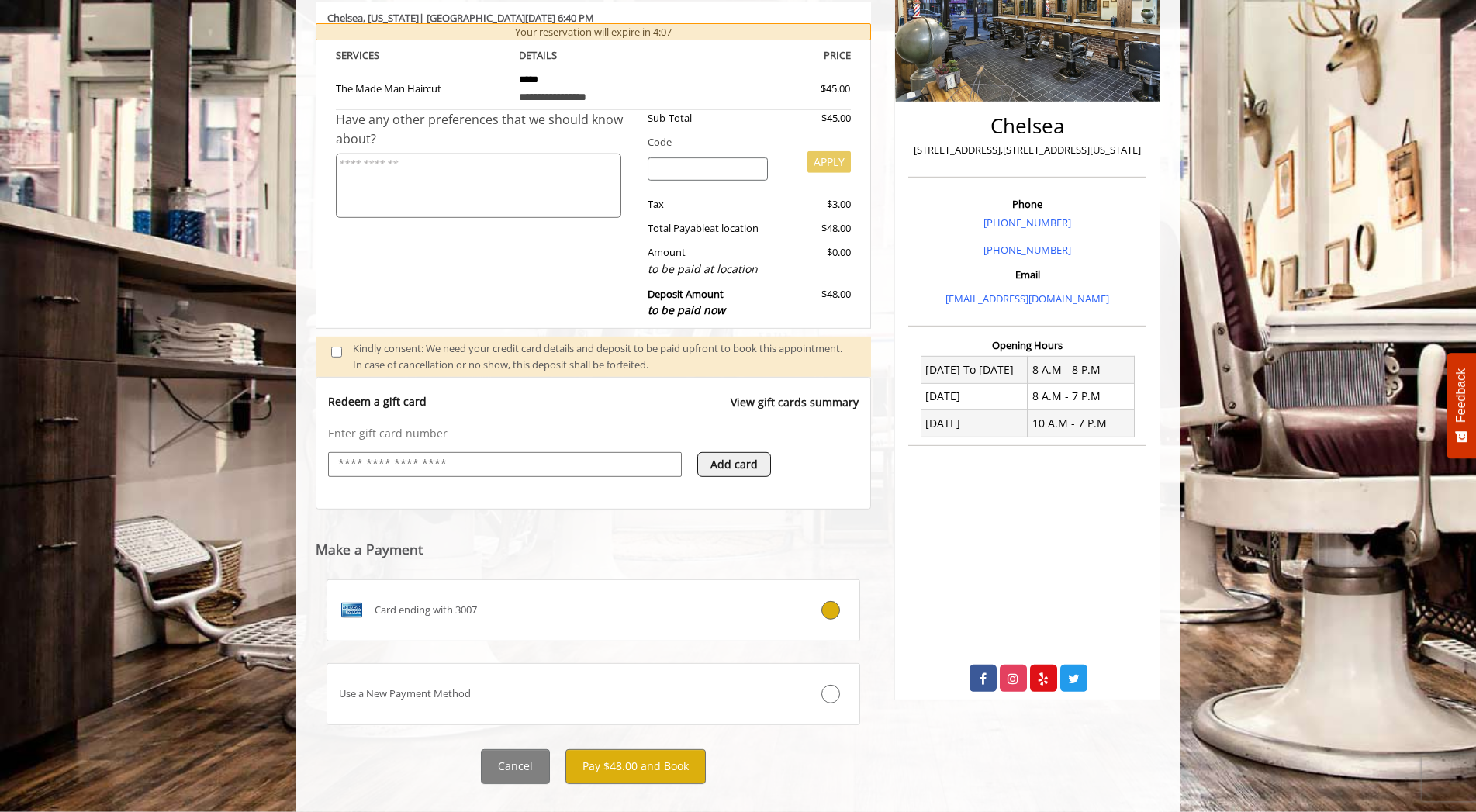
scroll to position [287, 0]
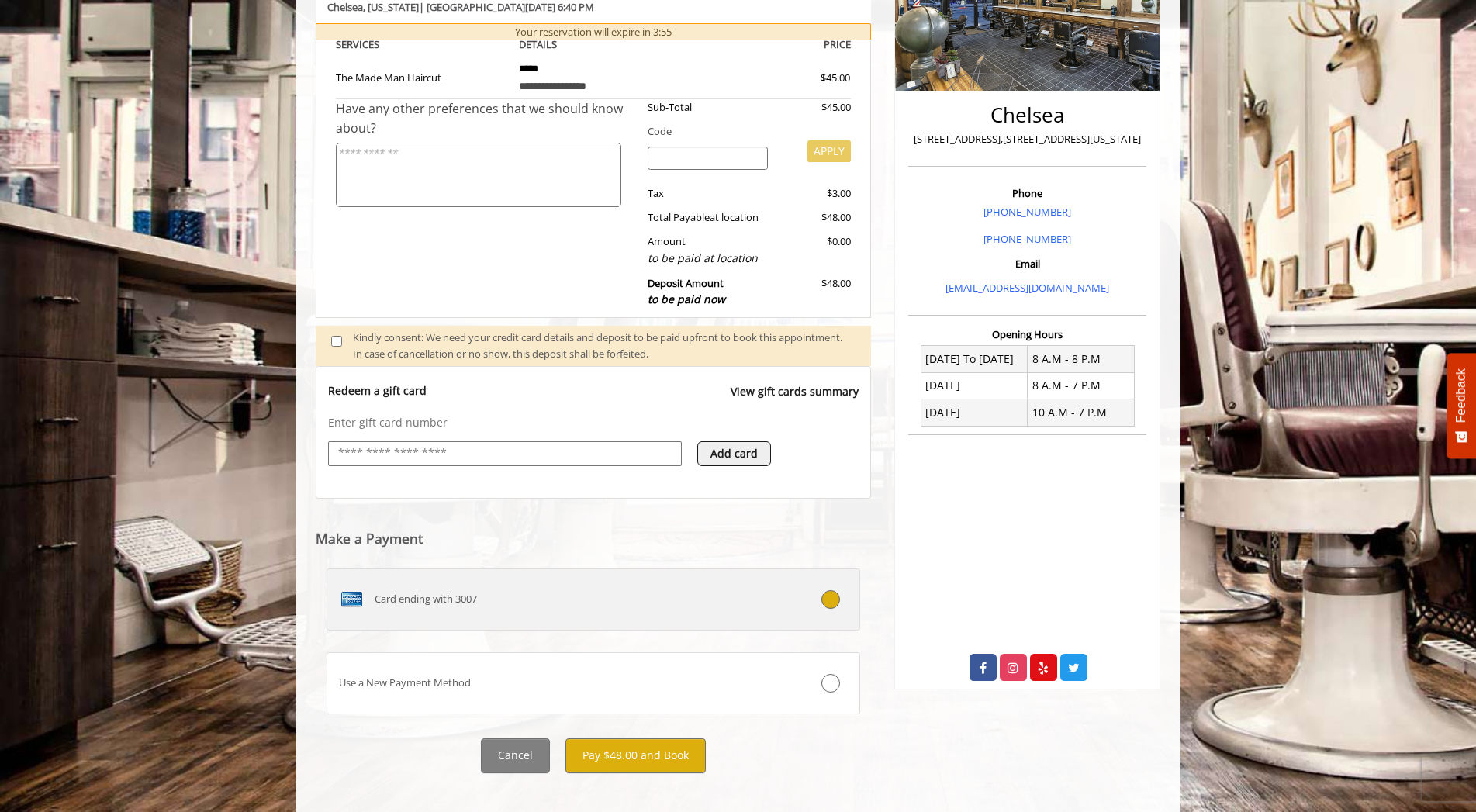
click at [459, 597] on span "Card ending with 3007" at bounding box center [425, 598] width 102 height 16
click at [833, 601] on icon at bounding box center [830, 599] width 19 height 19
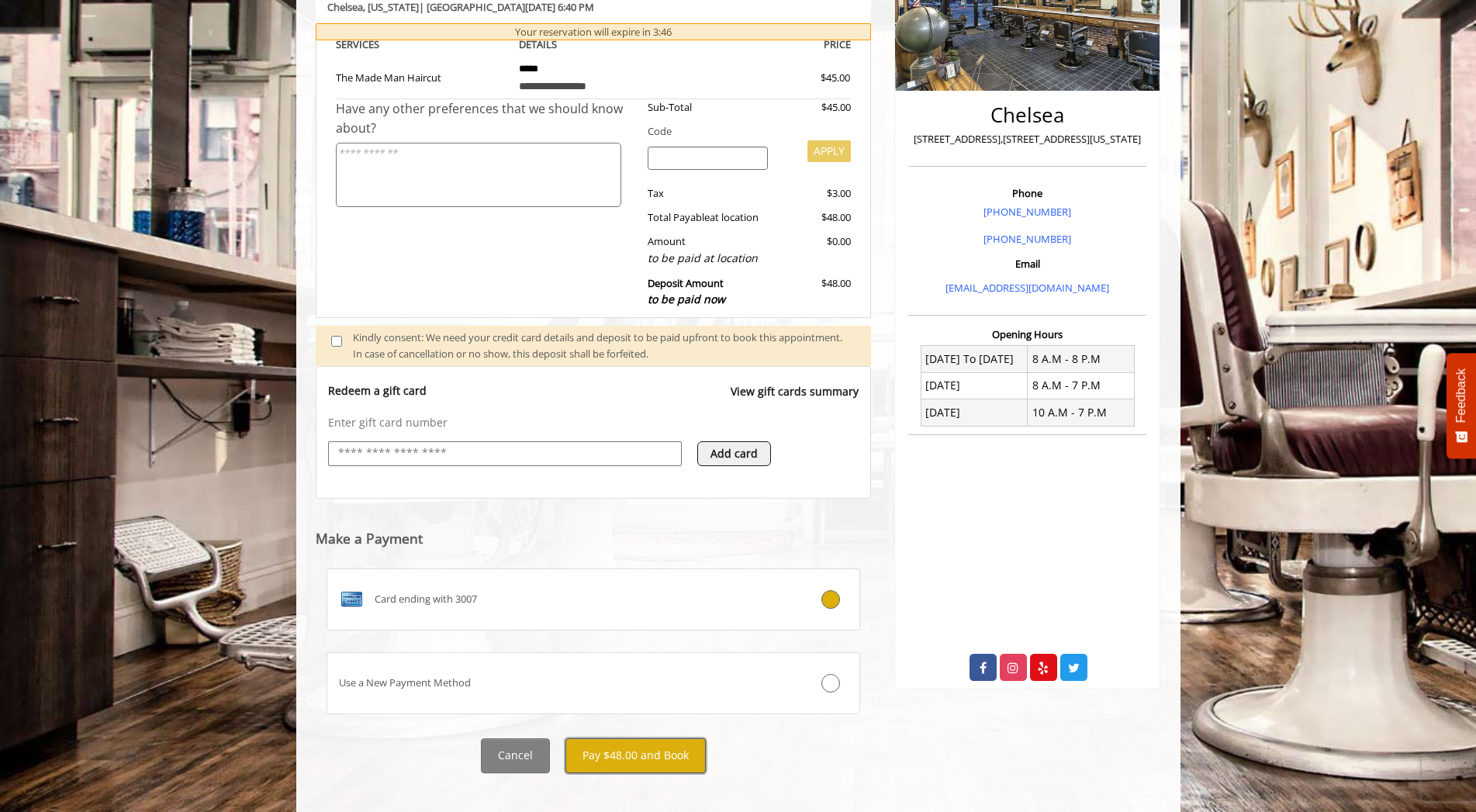
click at [643, 742] on button "Pay $48.00 and Book" at bounding box center [636, 755] width 141 height 35
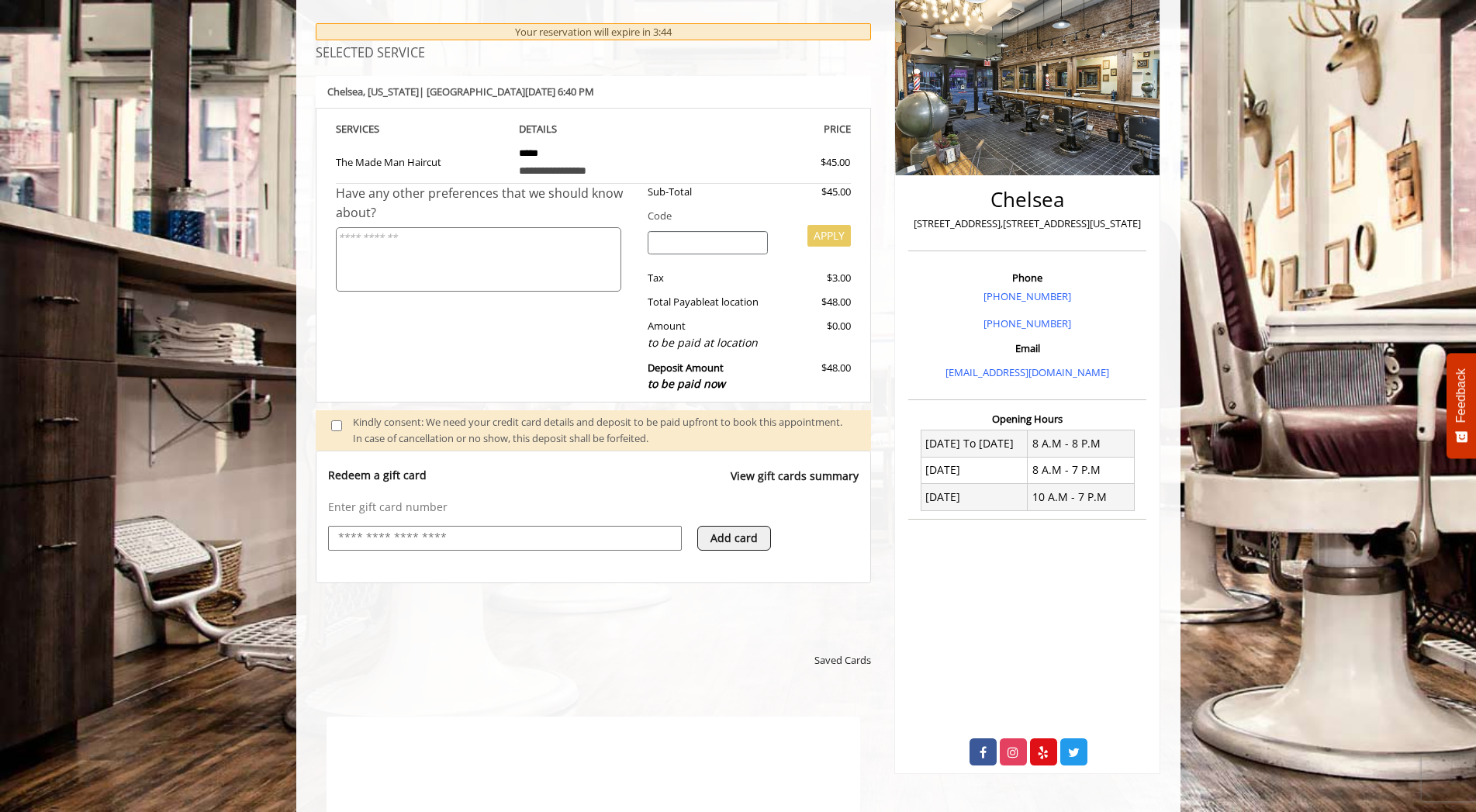
scroll to position [0, 0]
